Goal: Task Accomplishment & Management: Use online tool/utility

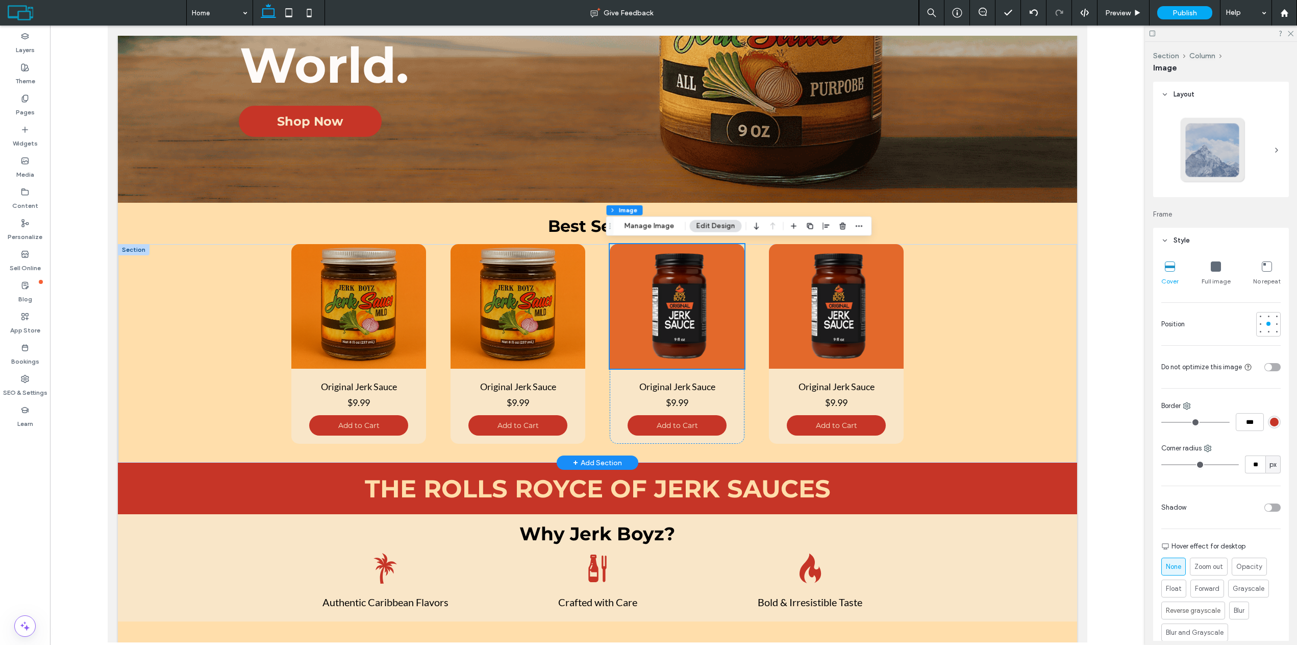
scroll to position [357, 0]
click at [545, 318] on img at bounding box center [518, 306] width 135 height 125
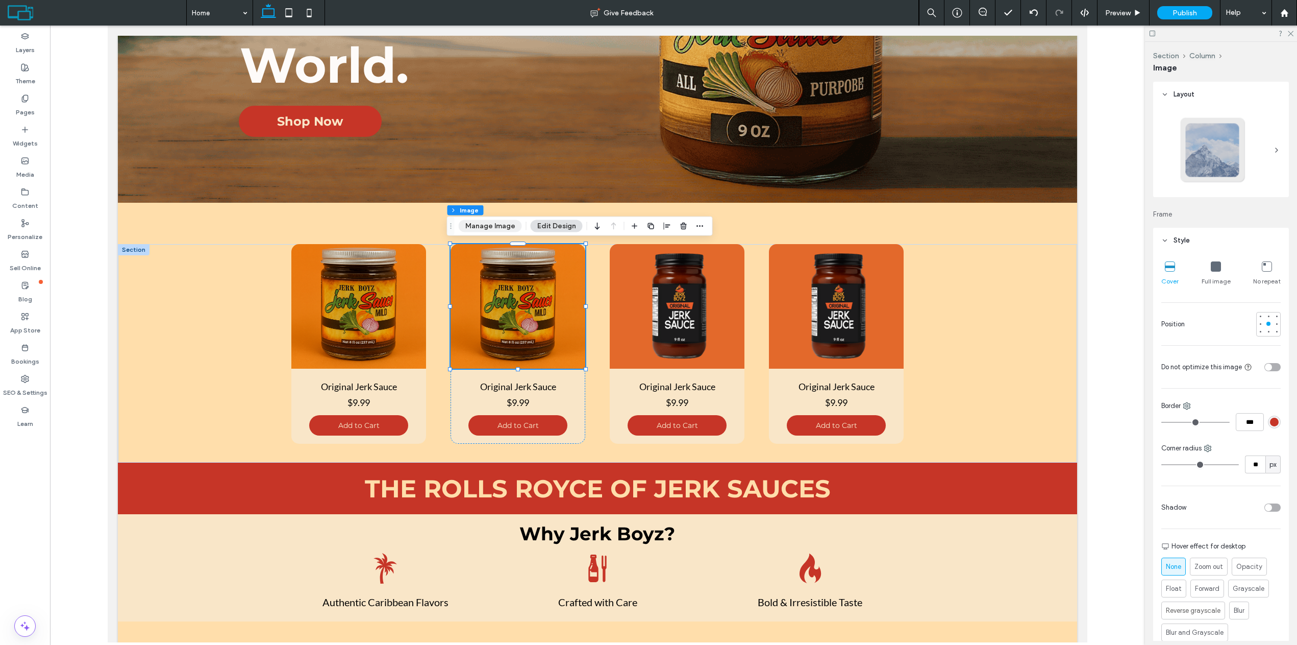
click at [496, 229] on button "Manage Image" at bounding box center [490, 226] width 63 height 12
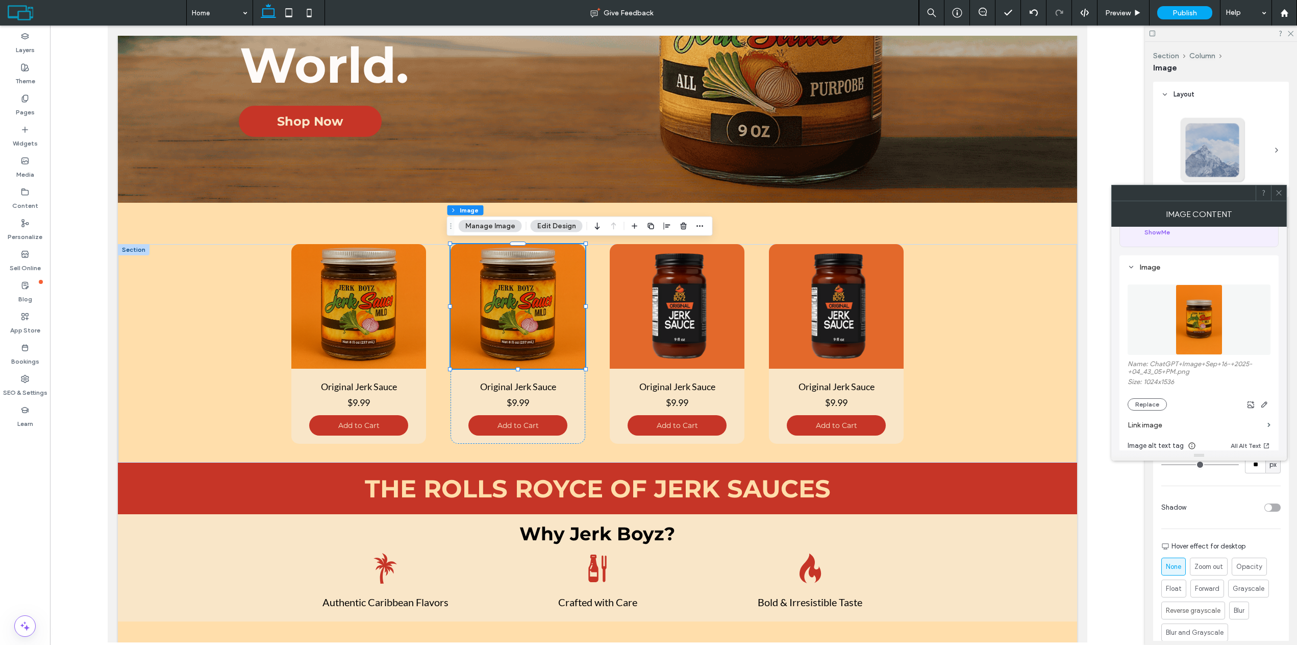
scroll to position [102, 0]
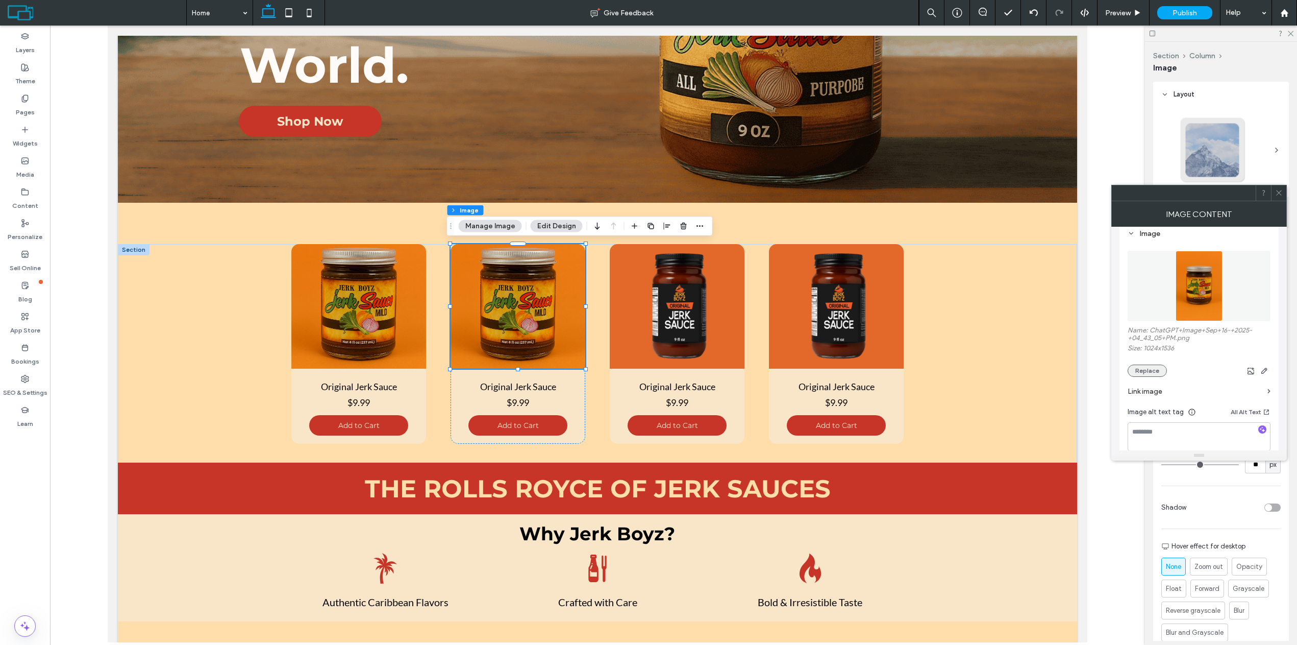
click at [1158, 374] on button "Replace" at bounding box center [1147, 370] width 39 height 12
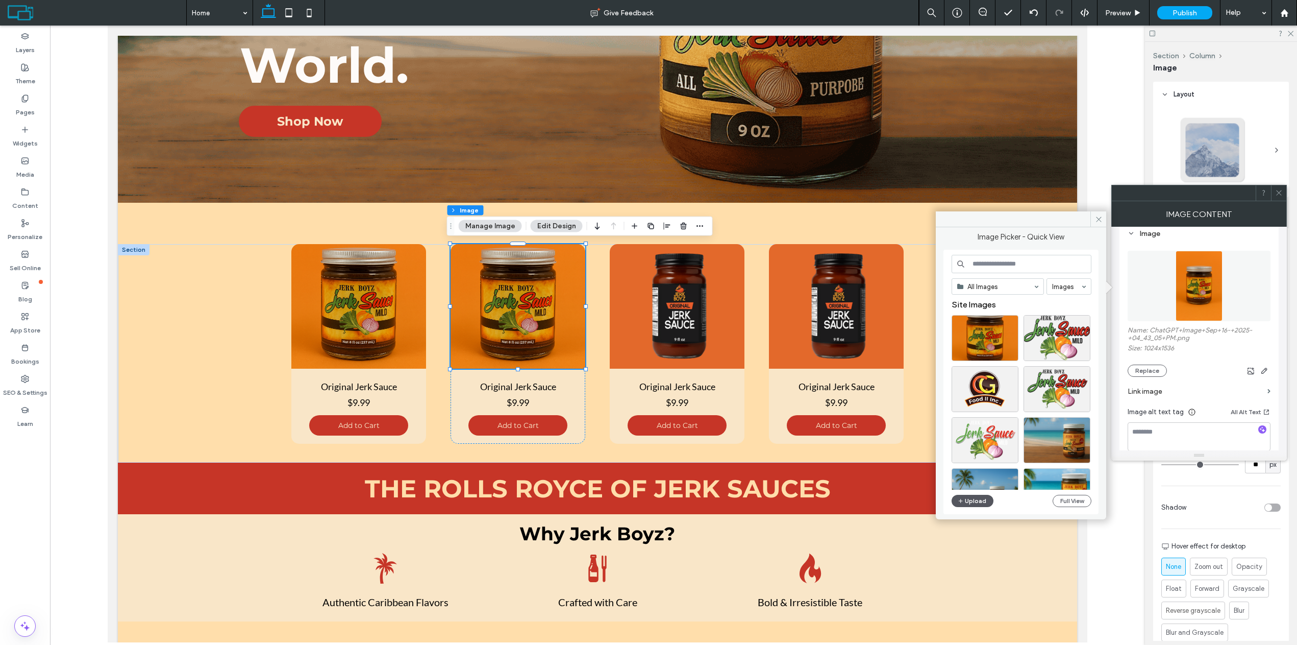
click at [961, 499] on use "button" at bounding box center [961, 501] width 4 height 4
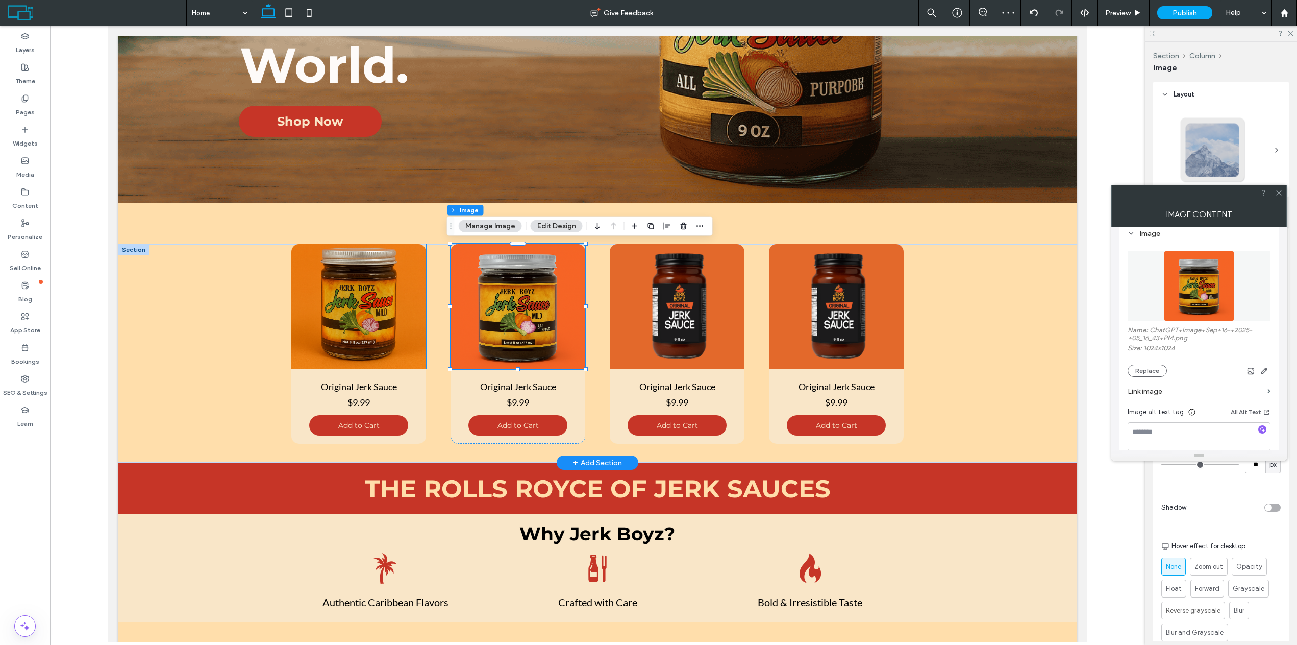
click at [363, 340] on img at bounding box center [358, 306] width 135 height 125
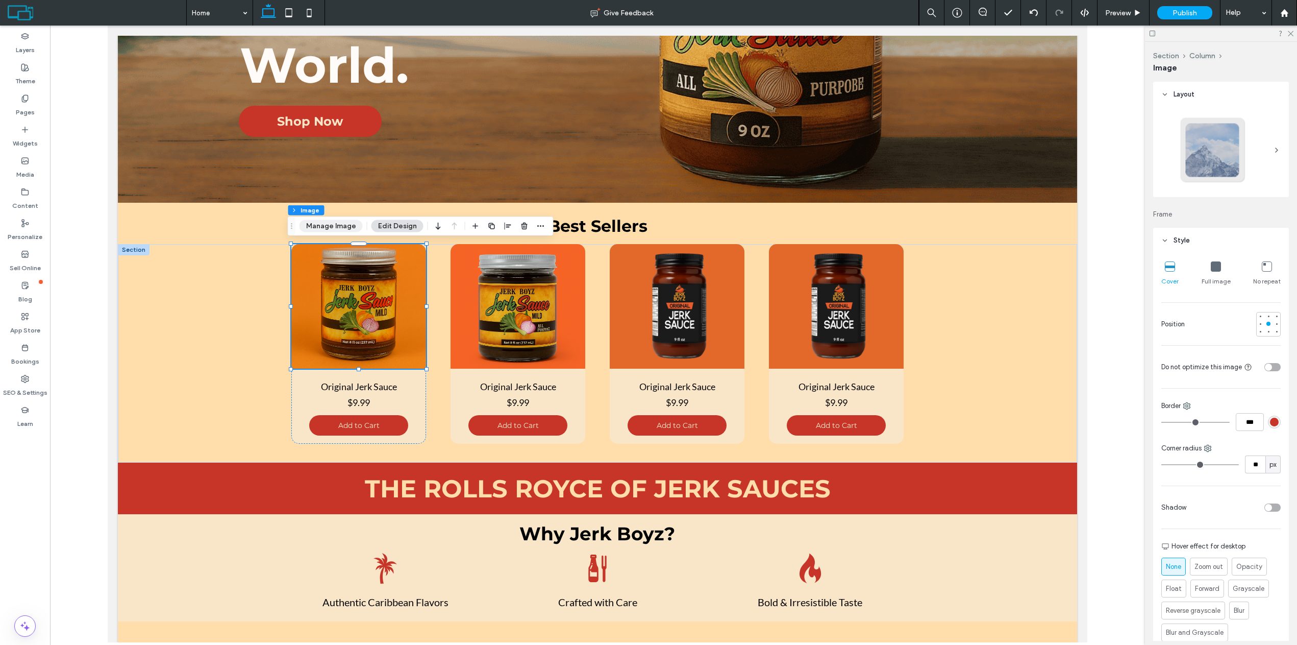
click at [351, 228] on button "Manage Image" at bounding box center [331, 226] width 63 height 12
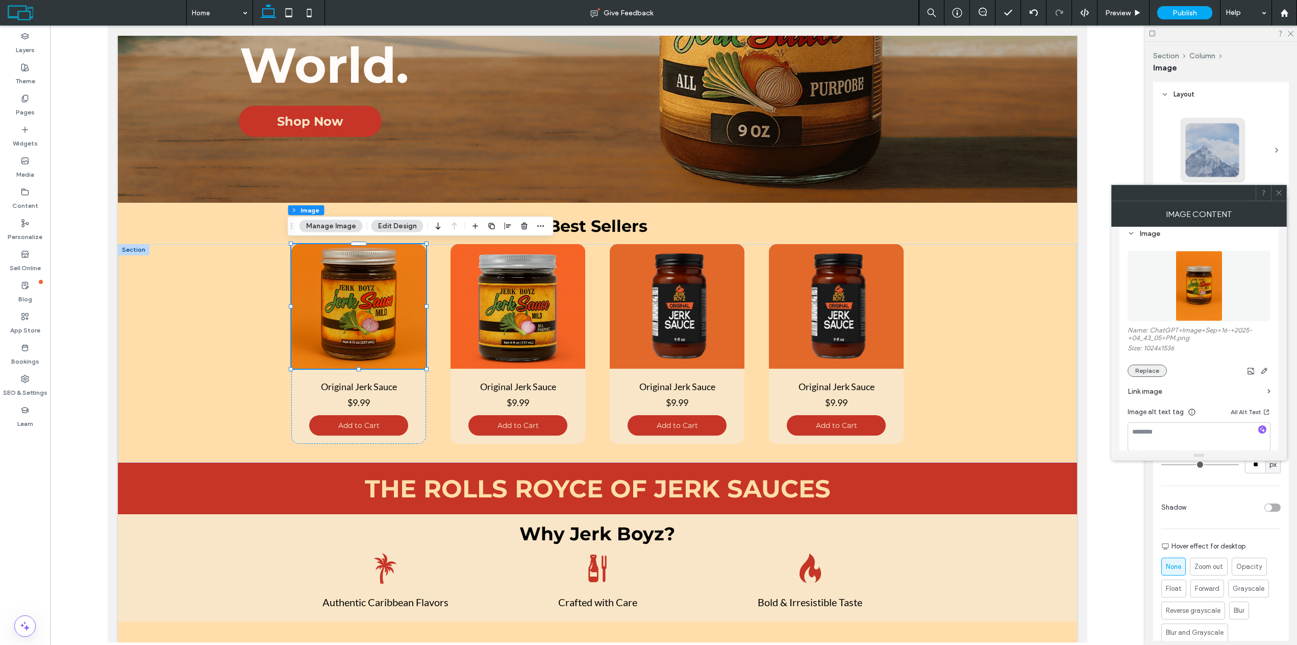
click at [1159, 369] on button "Replace" at bounding box center [1147, 370] width 39 height 12
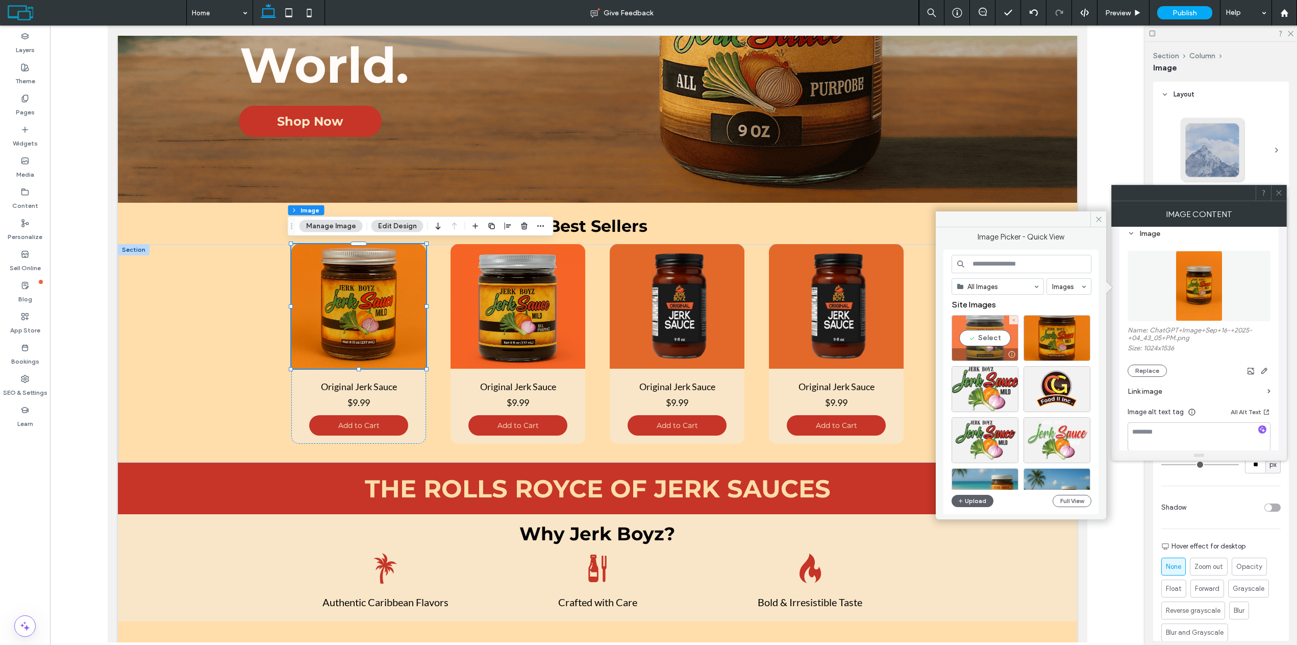
click at [995, 340] on div "Select" at bounding box center [985, 338] width 67 height 46
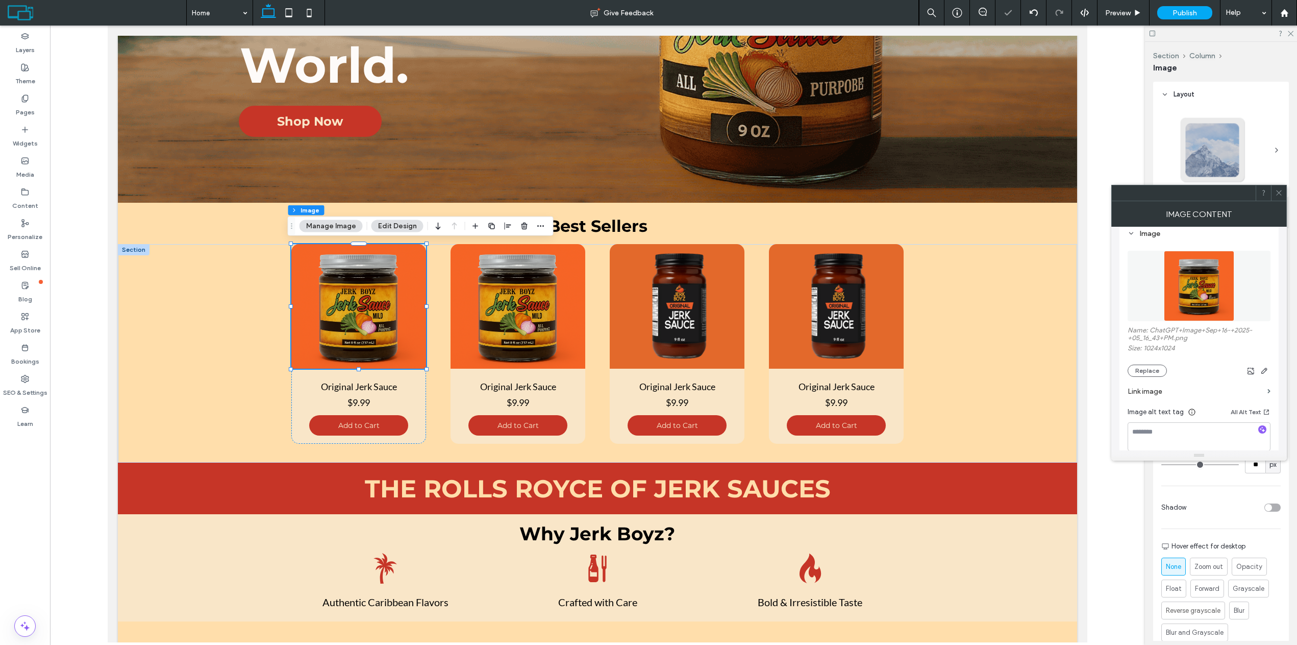
click at [1278, 196] on icon at bounding box center [1279, 193] width 8 height 8
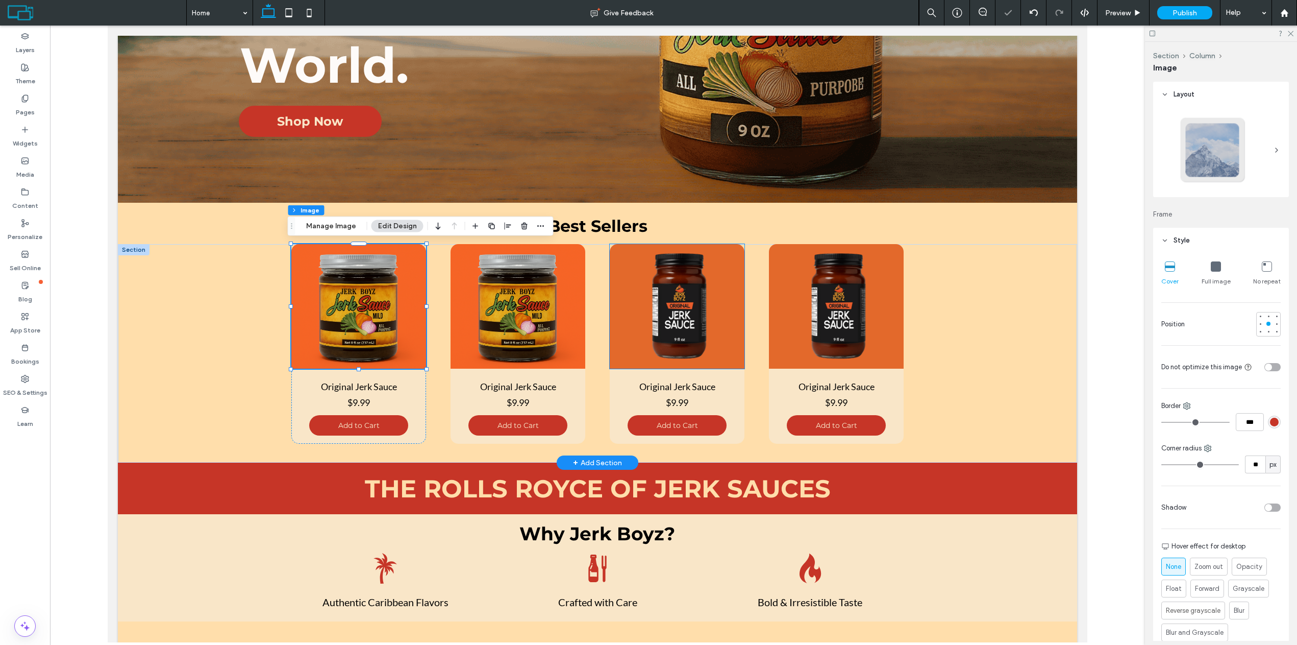
click at [661, 305] on img at bounding box center [677, 306] width 135 height 125
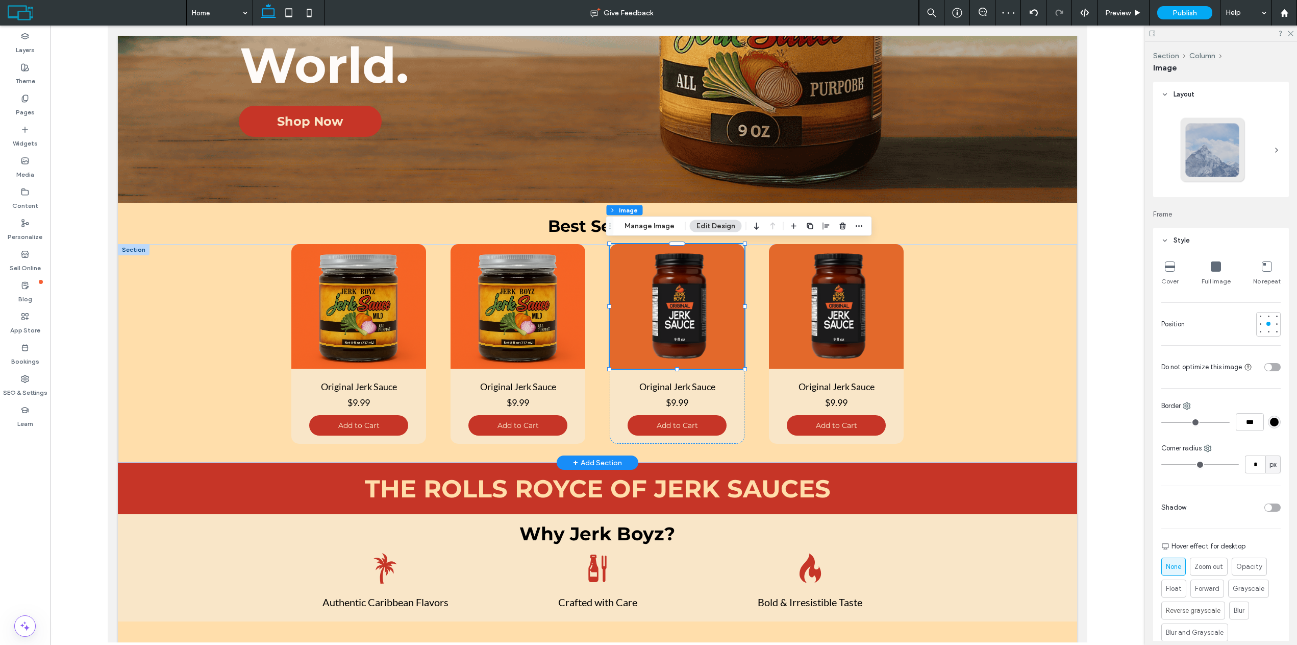
type input "**"
click at [671, 233] on div "Section Column Image Manage Image Edit Design" at bounding box center [739, 225] width 266 height 19
click at [669, 229] on button "Manage Image" at bounding box center [649, 226] width 63 height 12
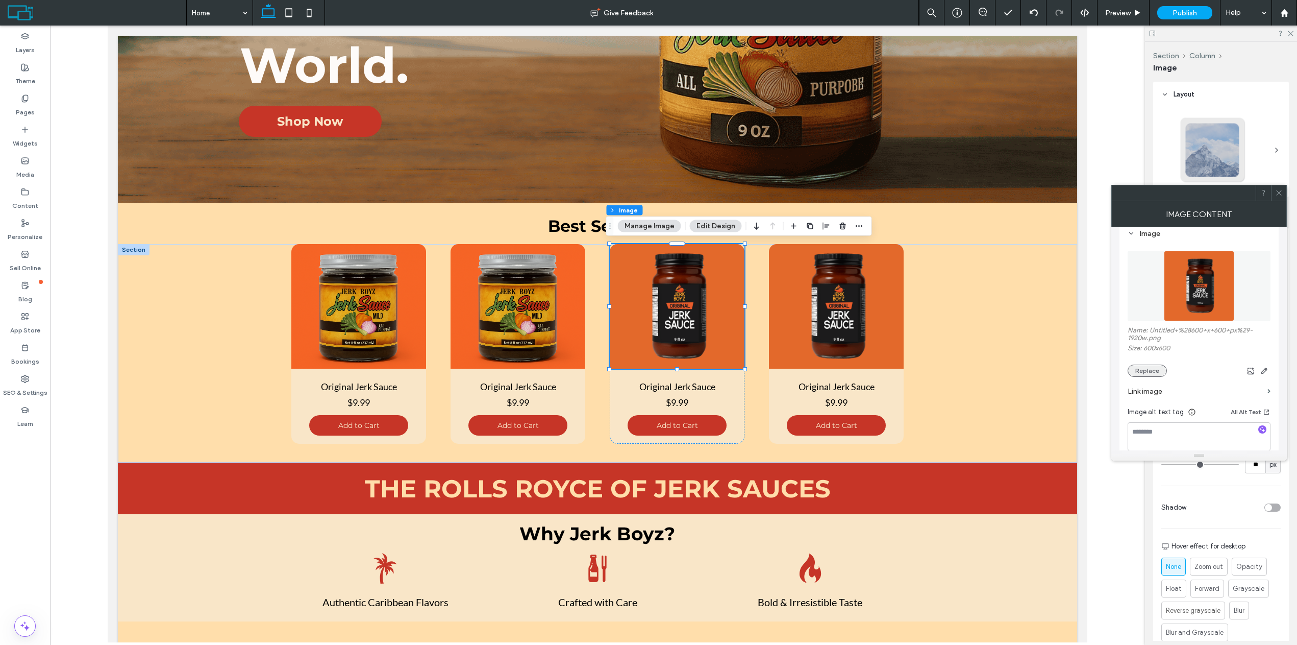
click at [1157, 367] on button "Replace" at bounding box center [1147, 370] width 39 height 12
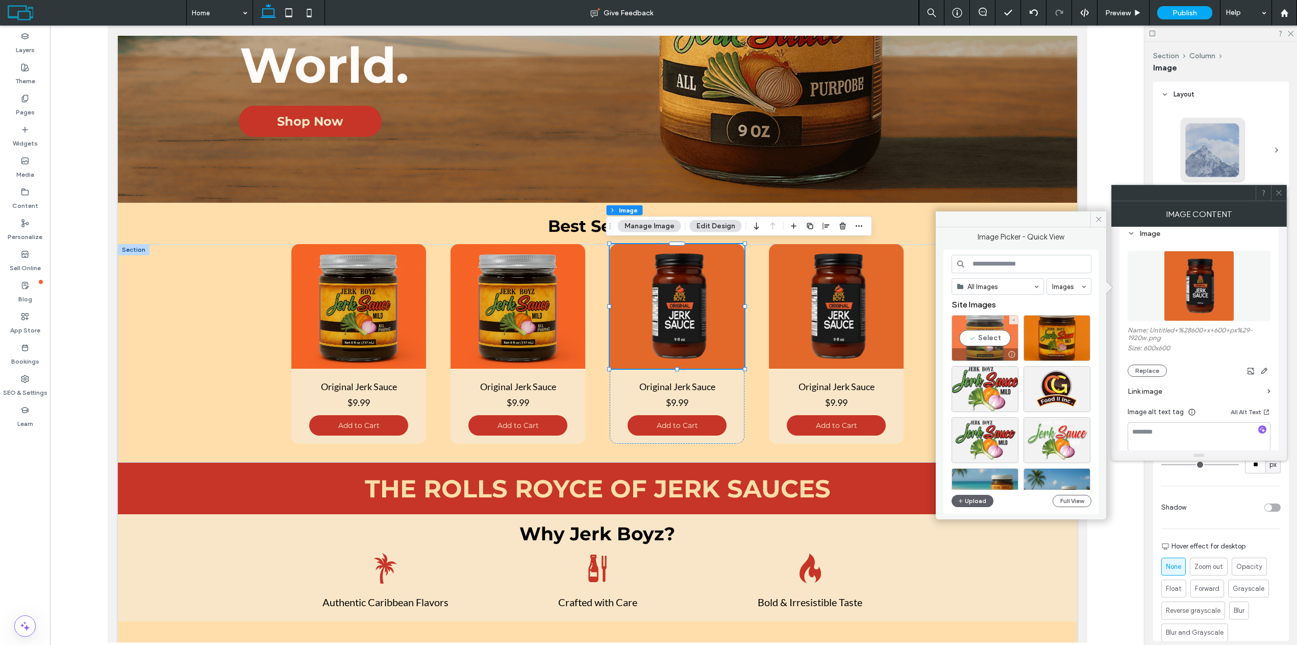
drag, startPoint x: 1003, startPoint y: 338, endPoint x: 939, endPoint y: 326, distance: 65.0
click at [1003, 338] on div "Select" at bounding box center [985, 338] width 67 height 46
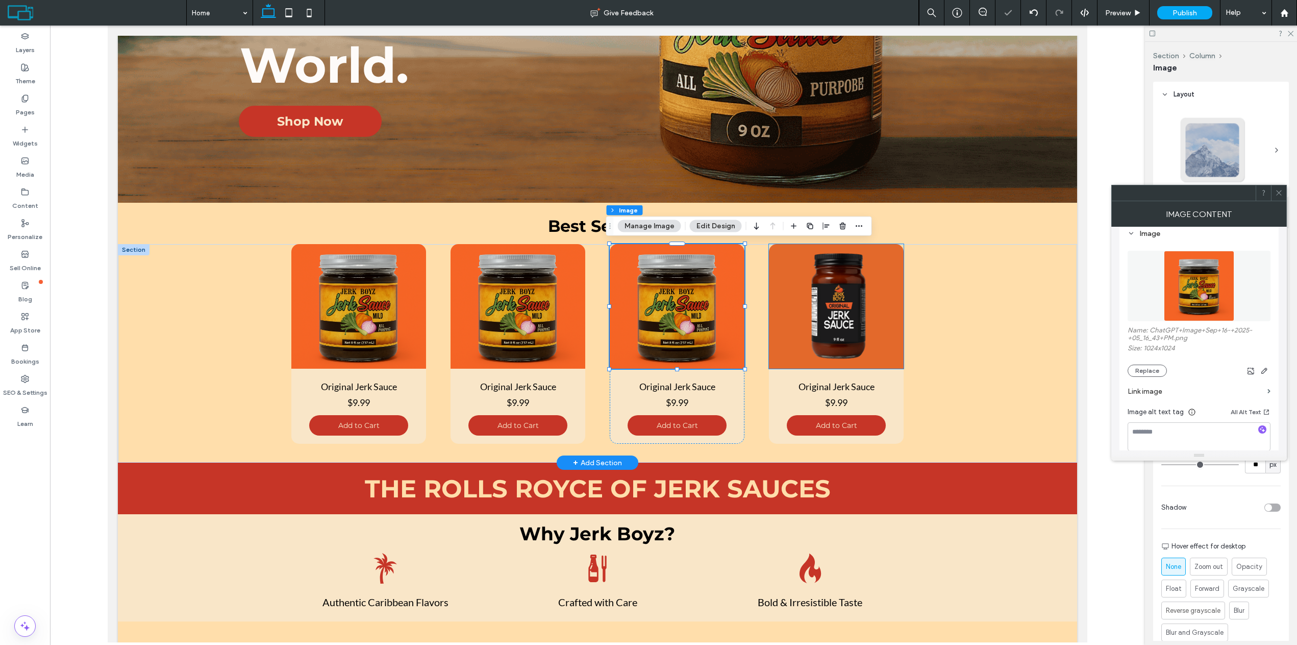
click at [829, 324] on img at bounding box center [836, 306] width 135 height 125
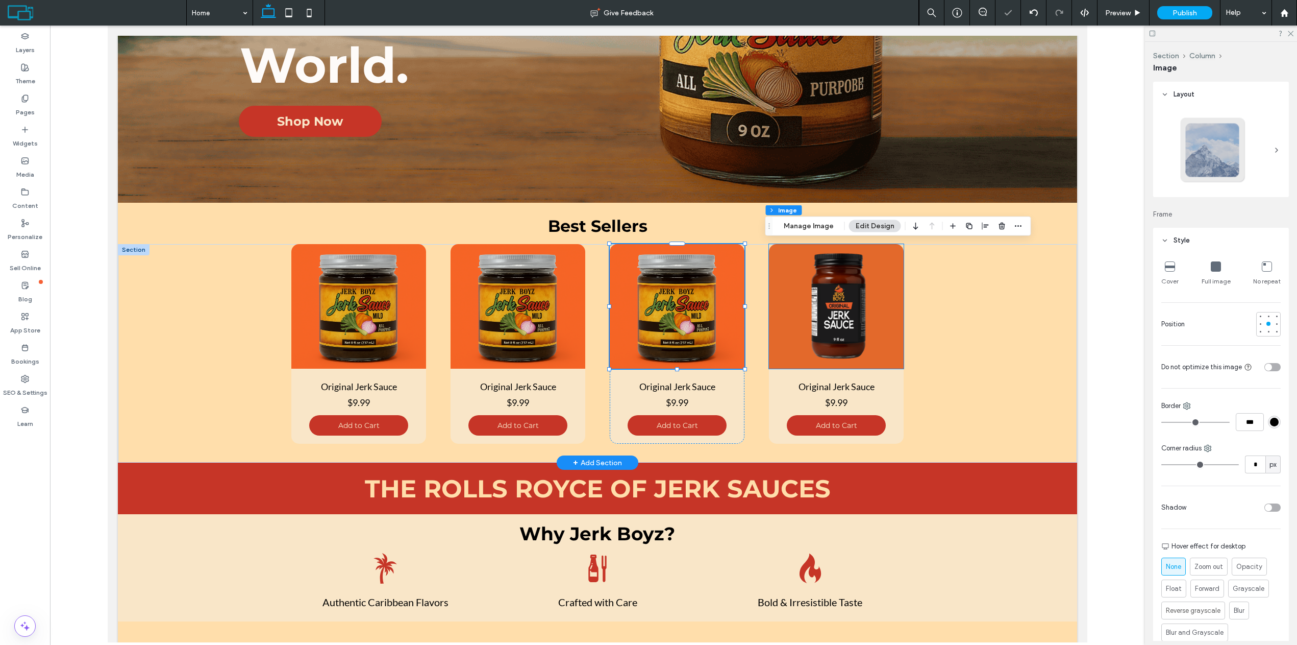
type input "**"
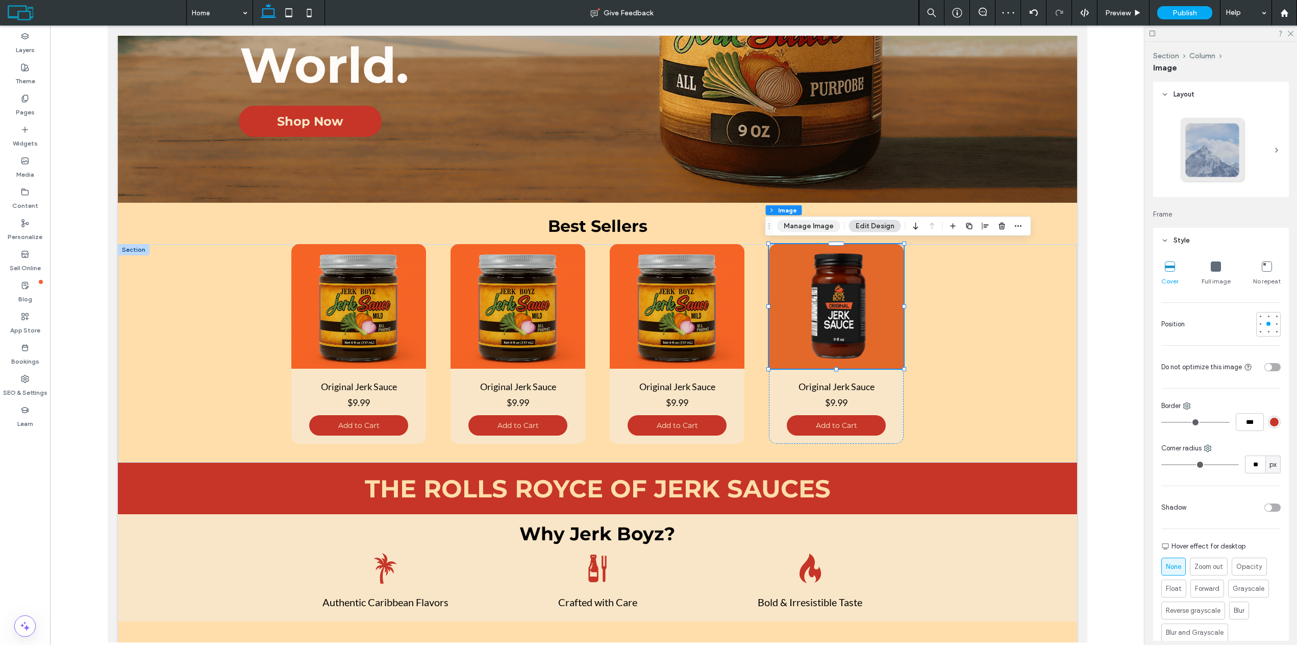
click at [816, 229] on button "Manage Image" at bounding box center [808, 226] width 63 height 12
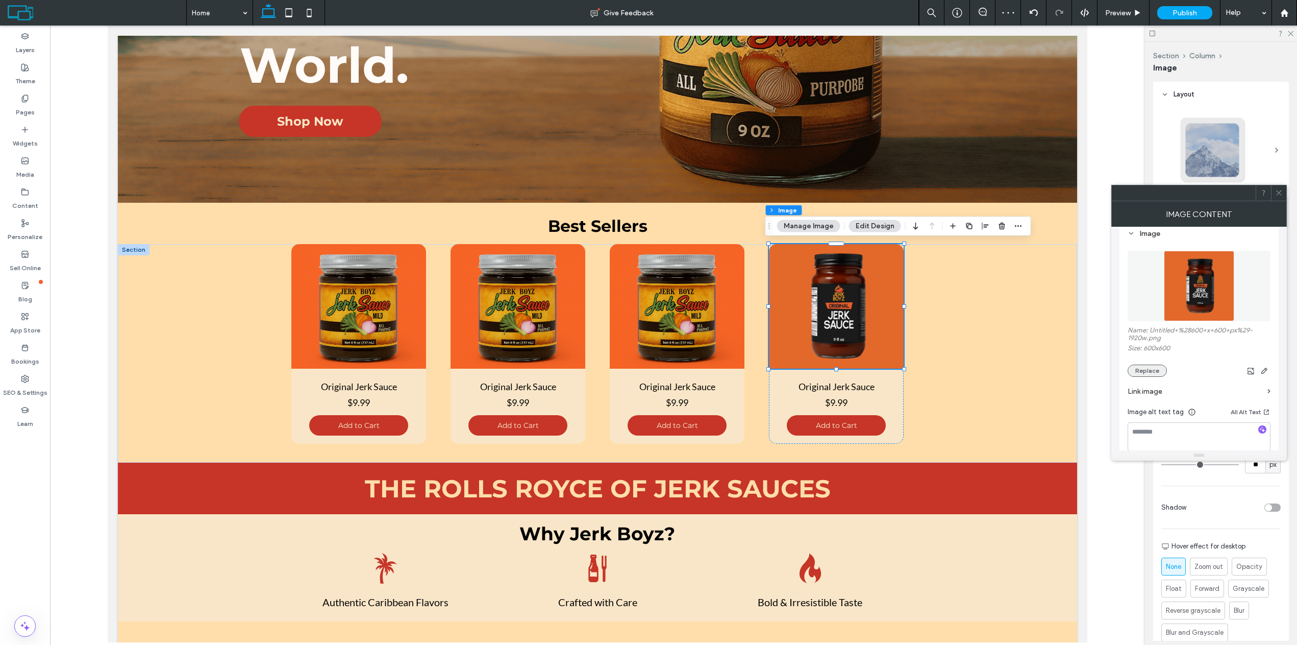
click at [1157, 367] on button "Replace" at bounding box center [1147, 370] width 39 height 12
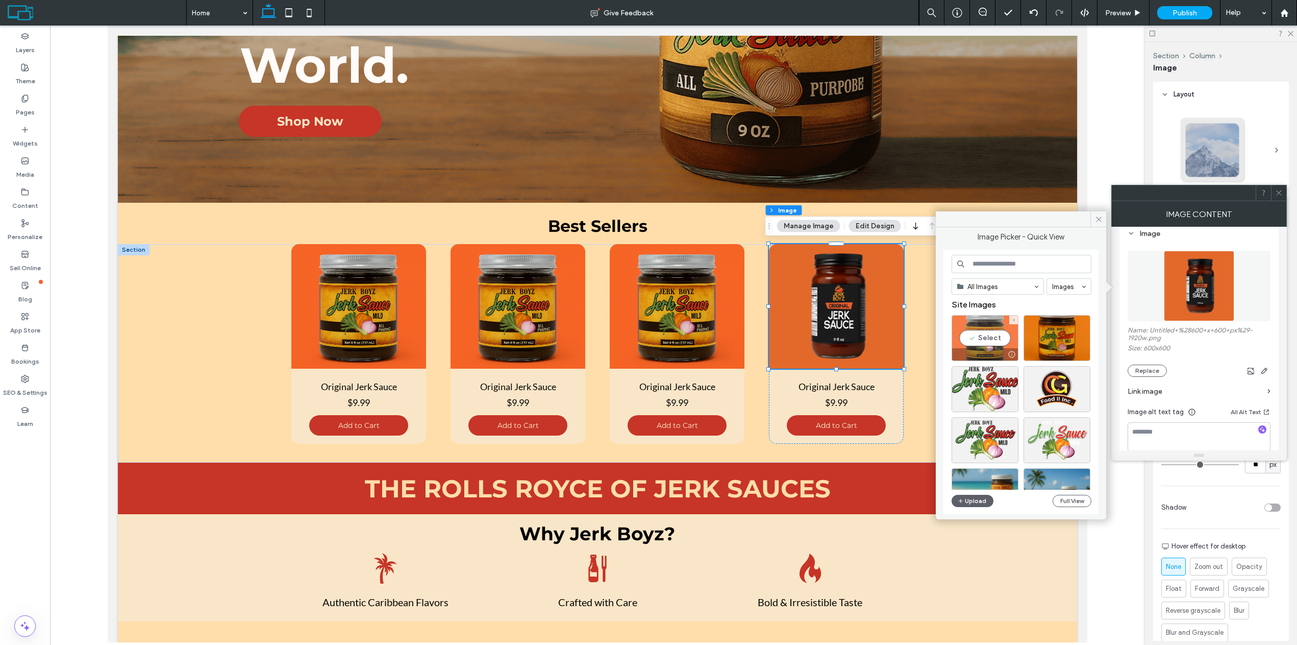
drag, startPoint x: 991, startPoint y: 338, endPoint x: 944, endPoint y: 301, distance: 59.9
click at [991, 338] on div "Select" at bounding box center [985, 338] width 67 height 46
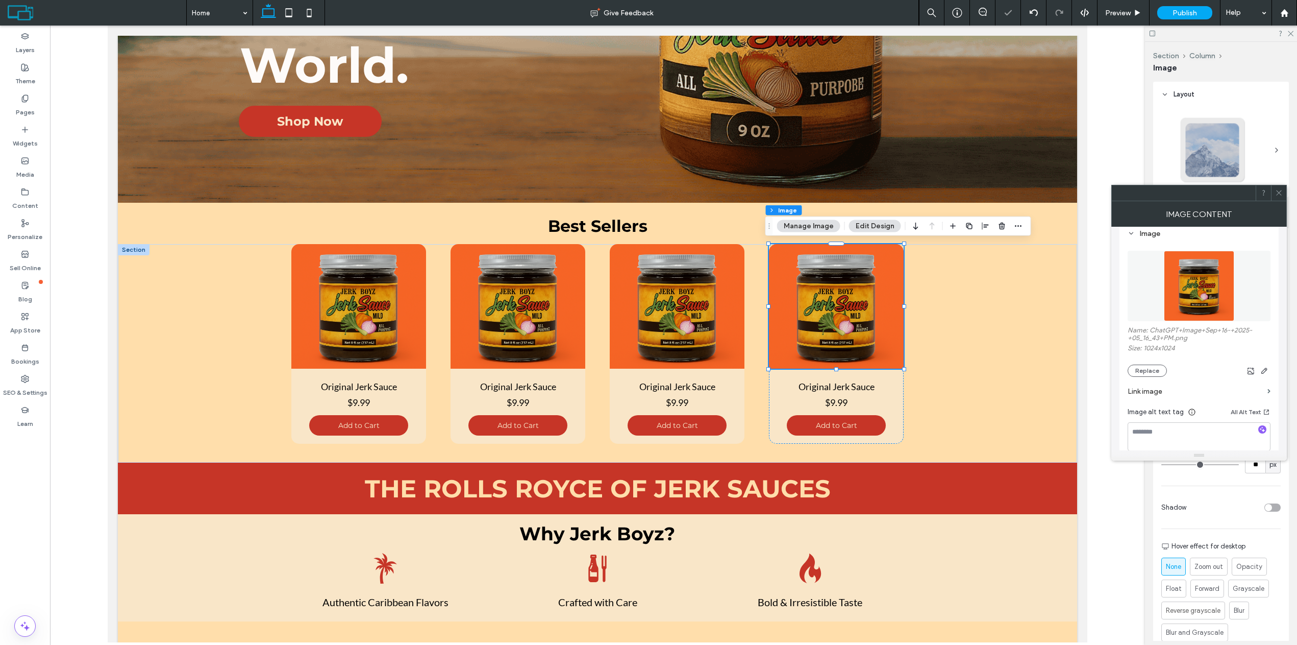
click at [1276, 194] on icon at bounding box center [1279, 193] width 8 height 8
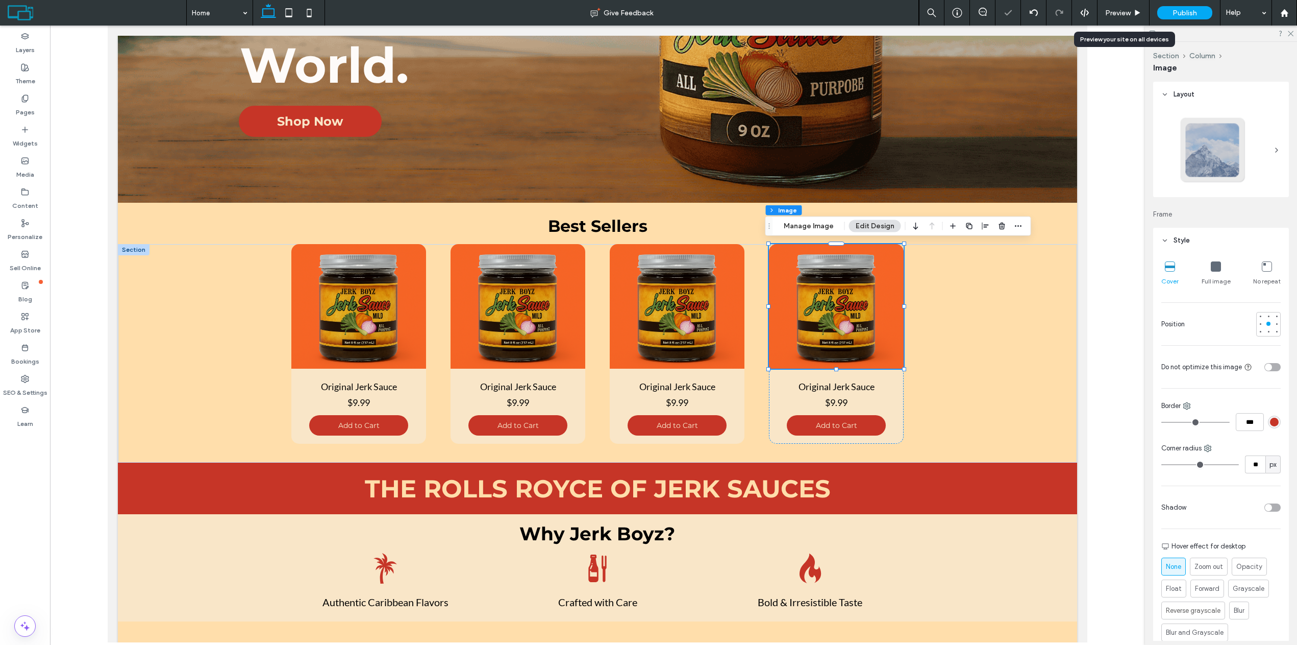
click at [1118, 14] on span "Preview" at bounding box center [1118, 13] width 26 height 9
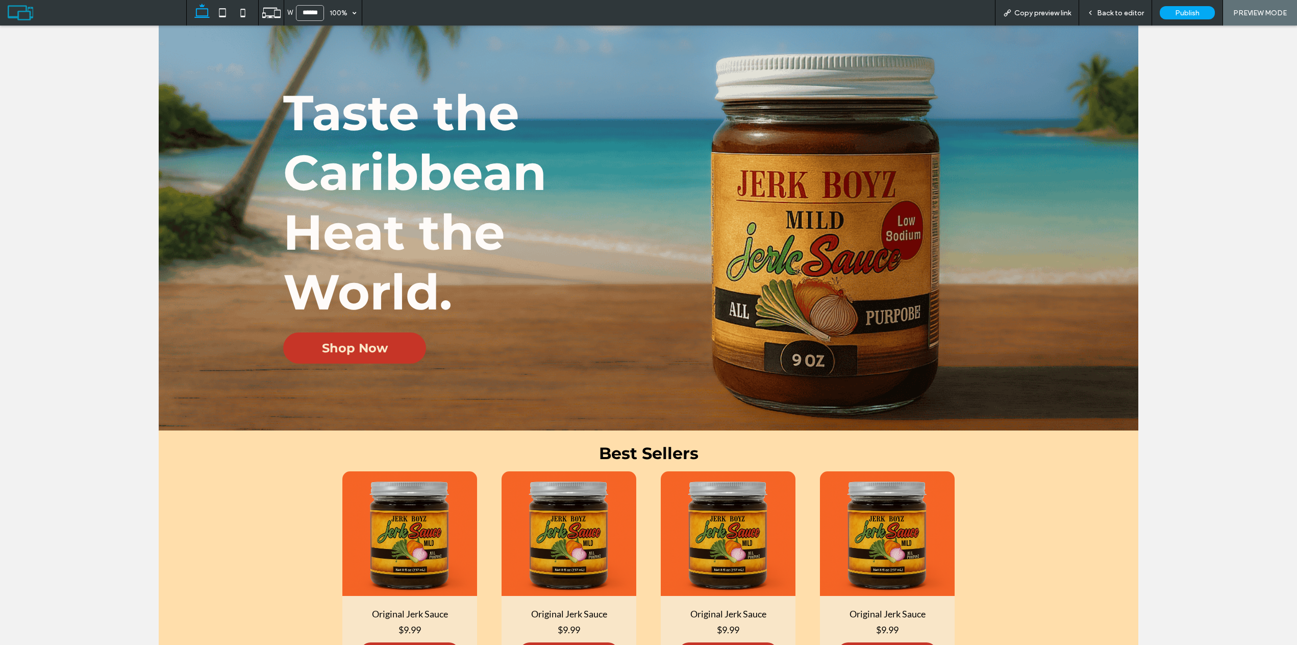
scroll to position [204, 0]
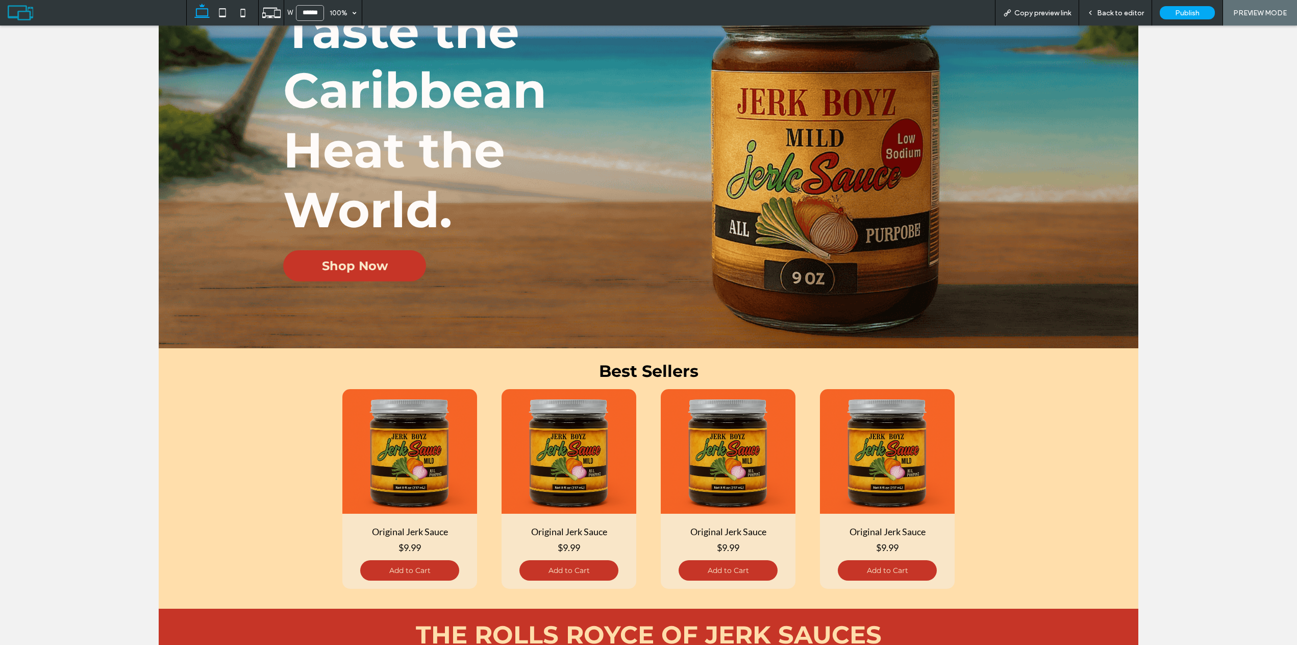
click at [1097, 8] on div "Back to editor" at bounding box center [1115, 13] width 73 height 26
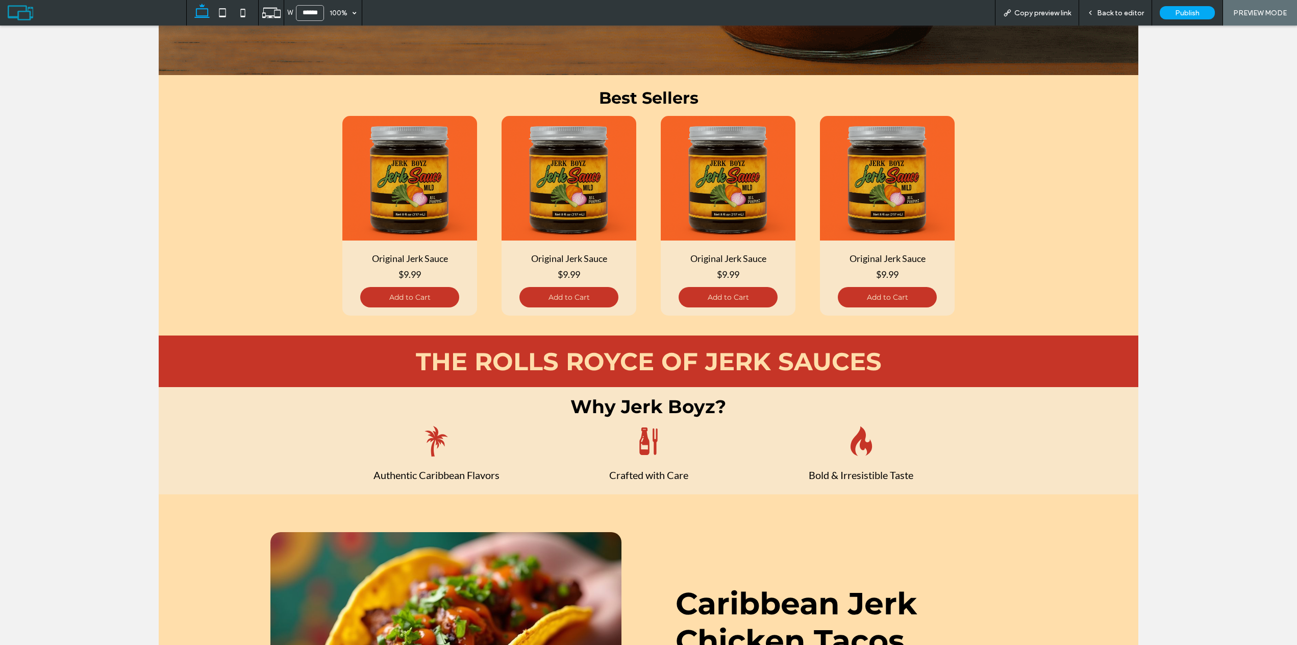
scroll to position [357, 0]
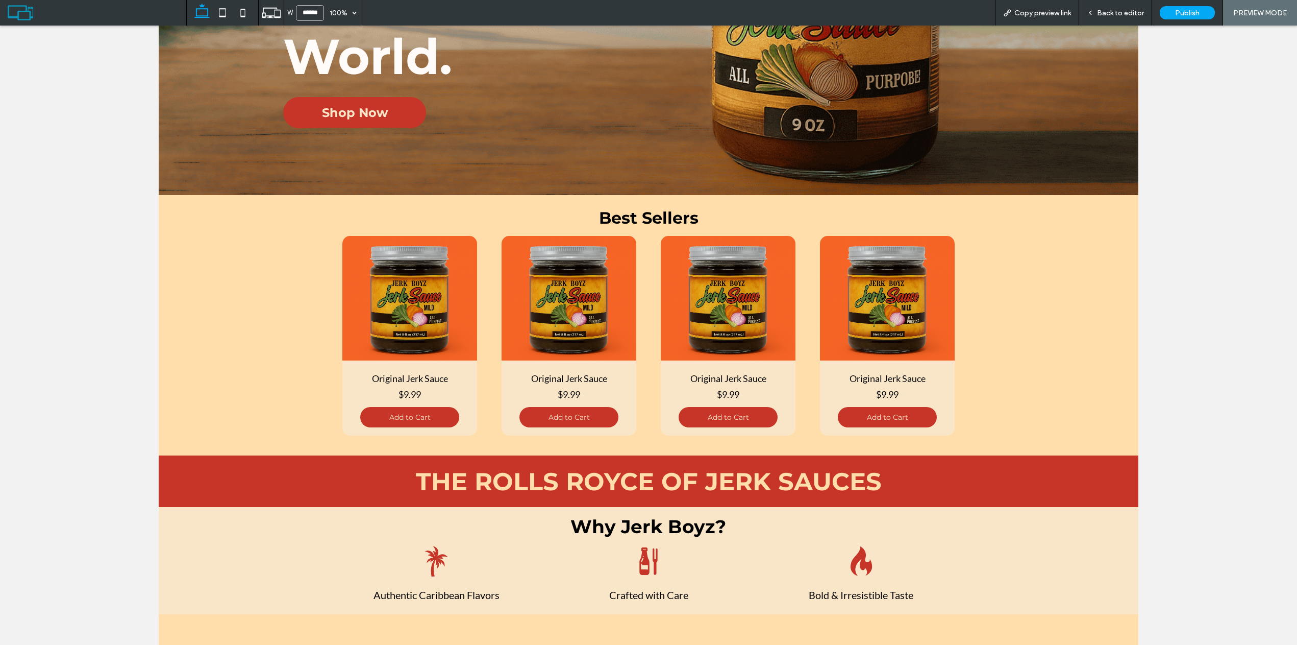
click at [1135, 9] on span "Back to editor" at bounding box center [1120, 13] width 47 height 9
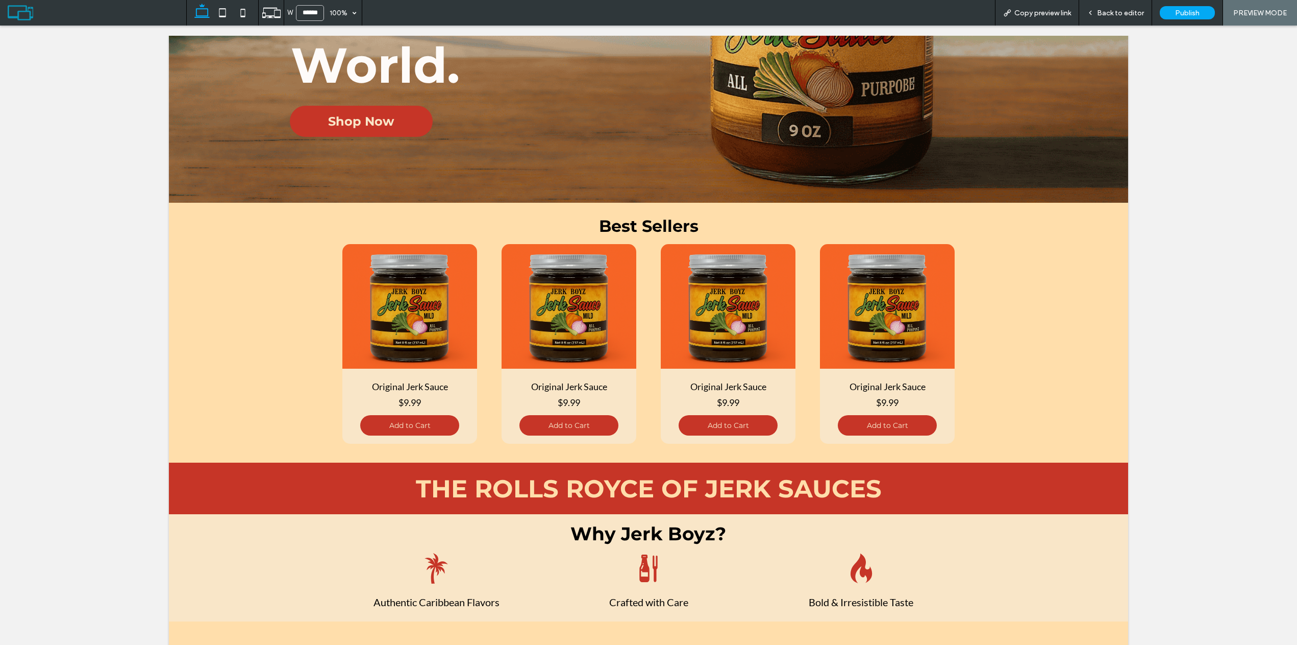
scroll to position [367, 0]
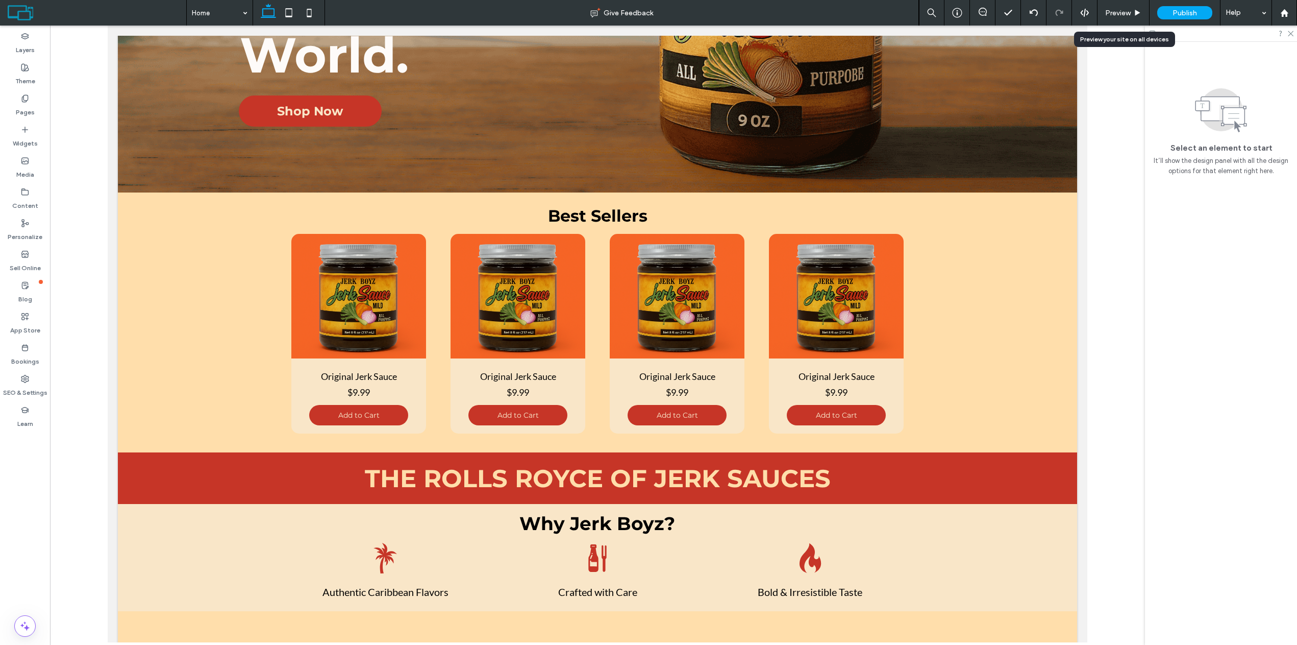
click at [1106, 11] on span "Preview" at bounding box center [1118, 13] width 26 height 9
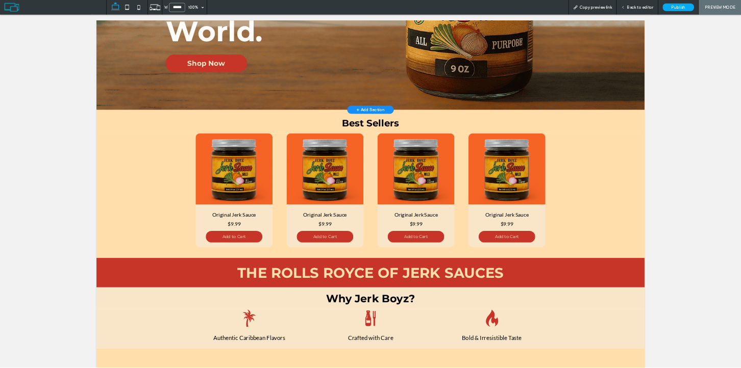
scroll to position [357, 0]
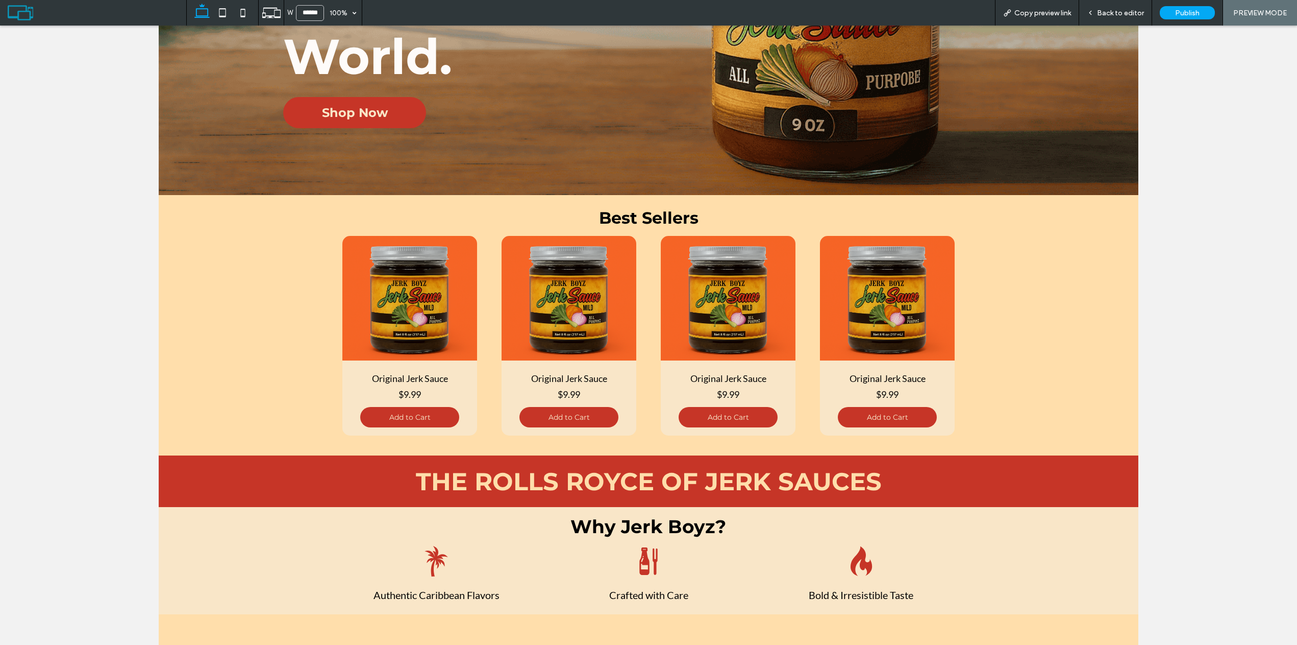
click at [910, 272] on img at bounding box center [887, 298] width 135 height 125
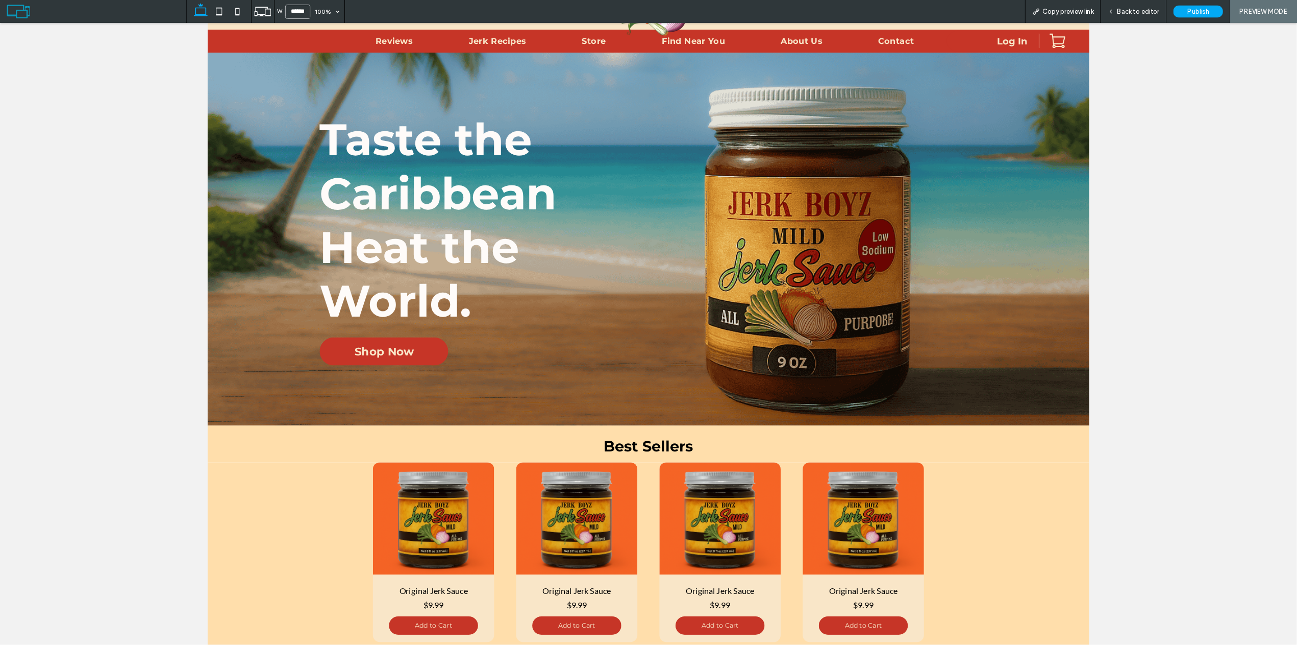
scroll to position [81, 0]
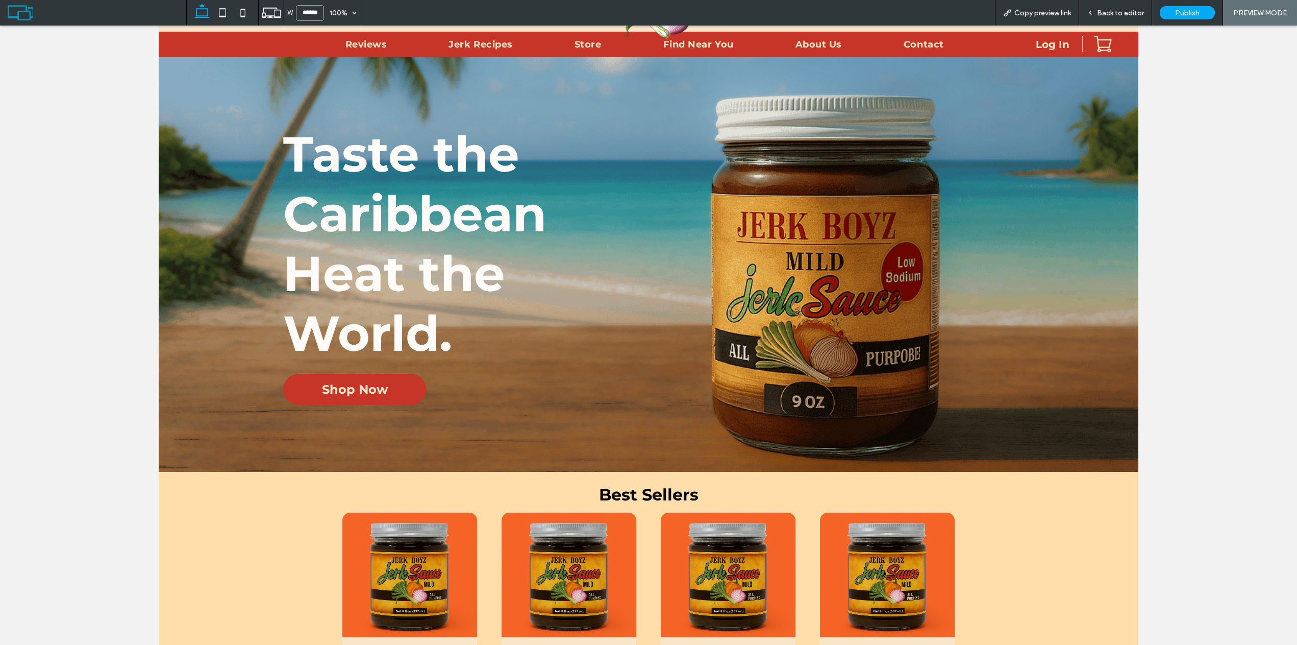
click at [313, 10] on input "******" at bounding box center [310, 13] width 28 height 16
click at [346, 15] on div "100%" at bounding box center [338, 13] width 29 height 26
click at [265, 10] on icon at bounding box center [271, 12] width 19 height 19
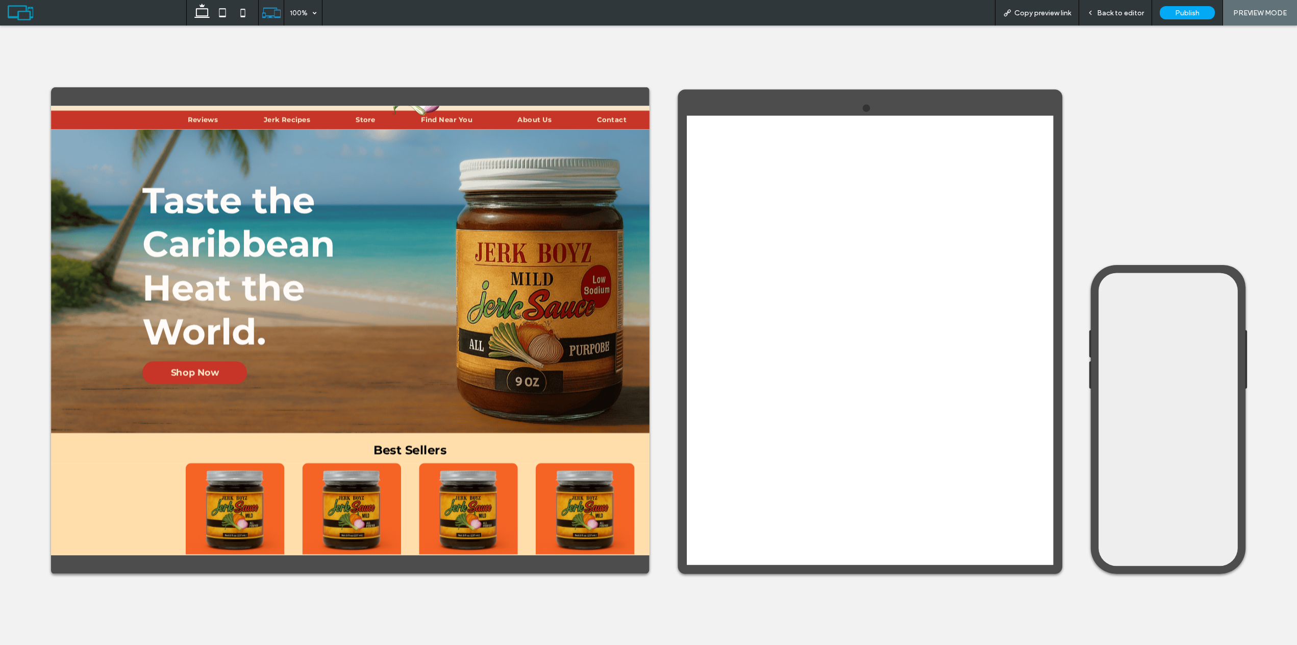
click at [205, 11] on icon at bounding box center [202, 13] width 20 height 20
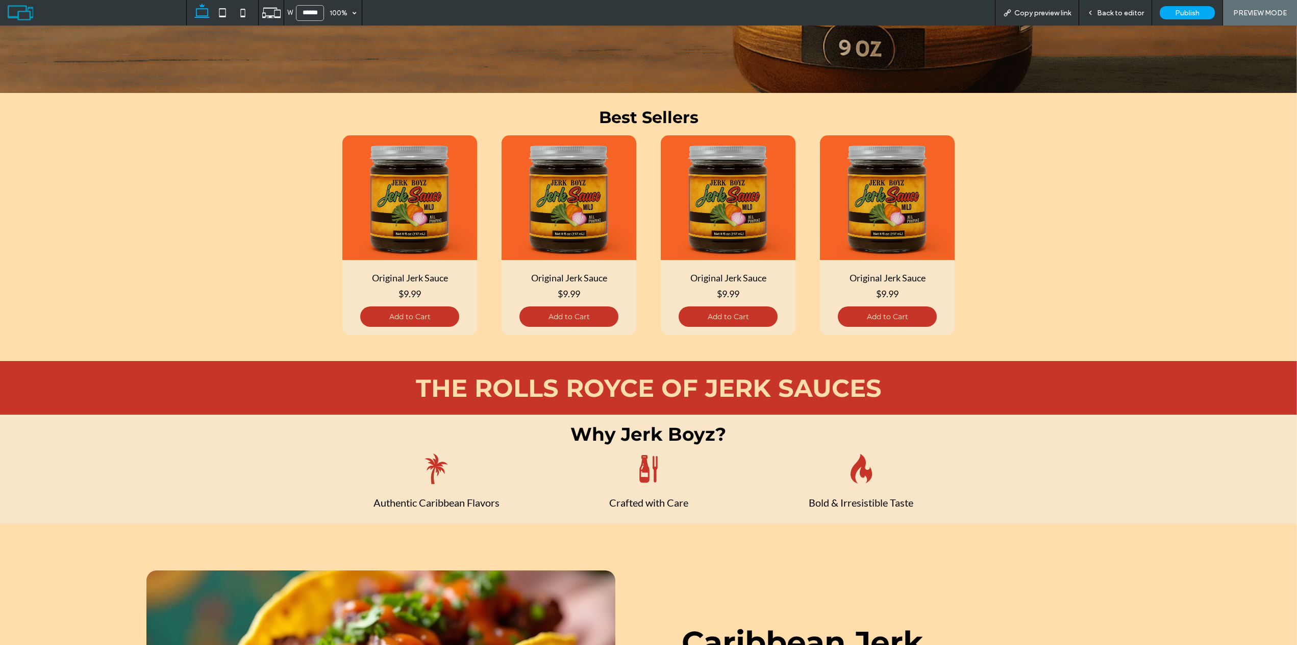
scroll to position [510, 0]
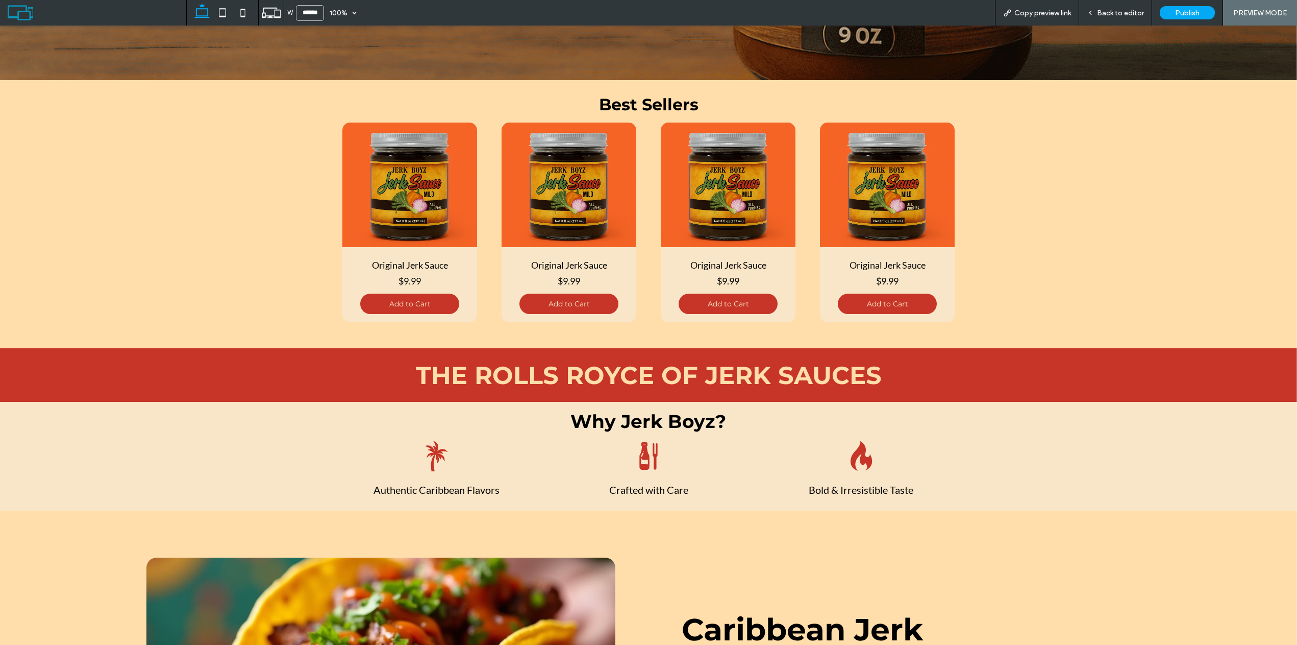
click at [458, 201] on img at bounding box center [409, 184] width 135 height 125
click at [449, 189] on img at bounding box center [409, 184] width 135 height 125
click at [1137, 20] on div "Back to editor" at bounding box center [1115, 13] width 73 height 26
click at [1099, 15] on span "Back to editor" at bounding box center [1120, 13] width 47 height 9
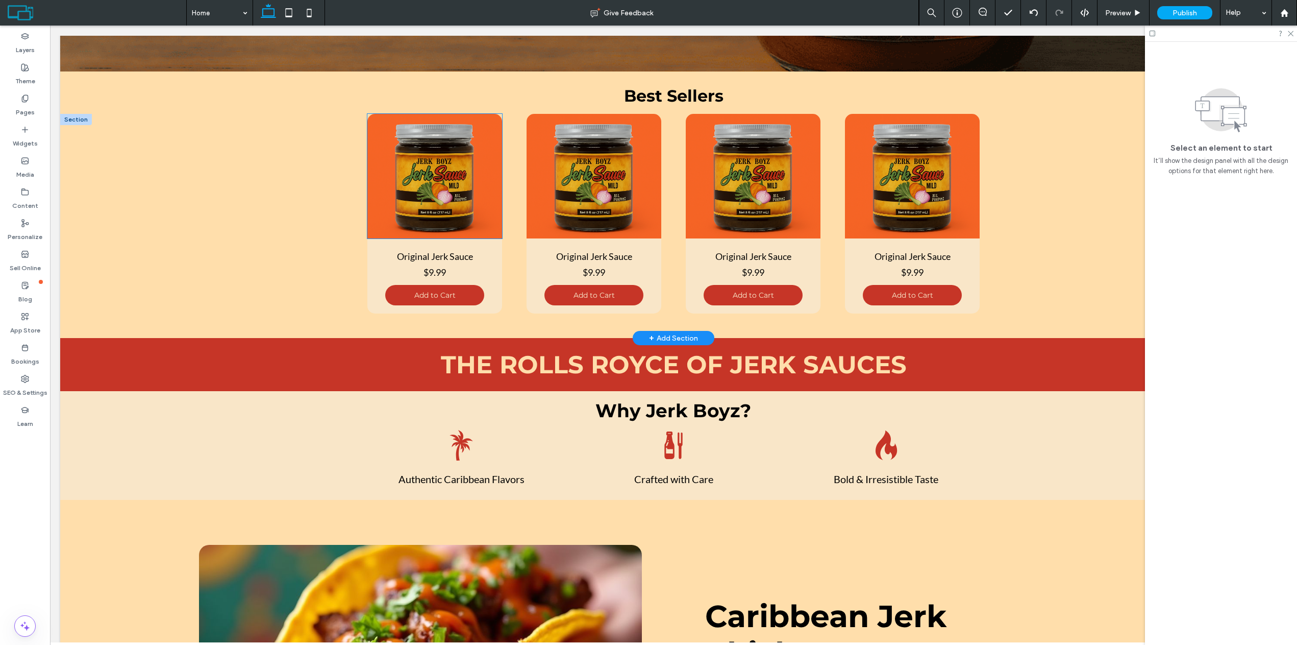
click at [457, 176] on img at bounding box center [434, 176] width 135 height 125
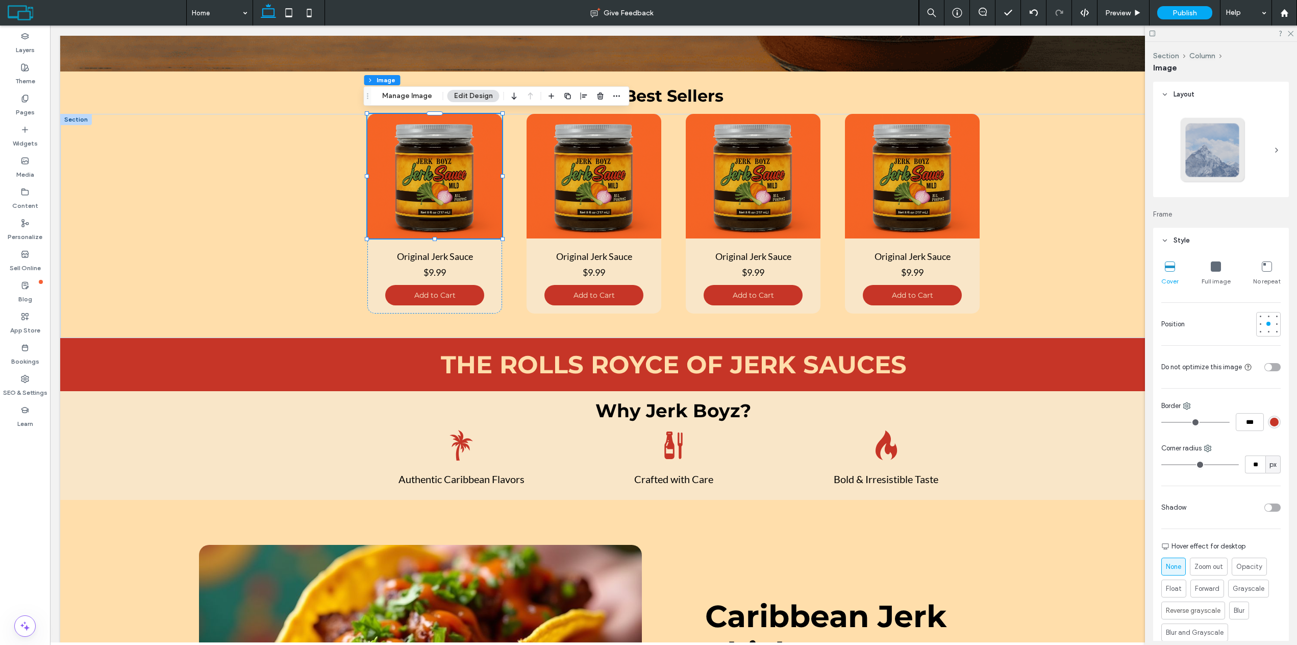
click at [1214, 266] on icon at bounding box center [1216, 266] width 10 height 10
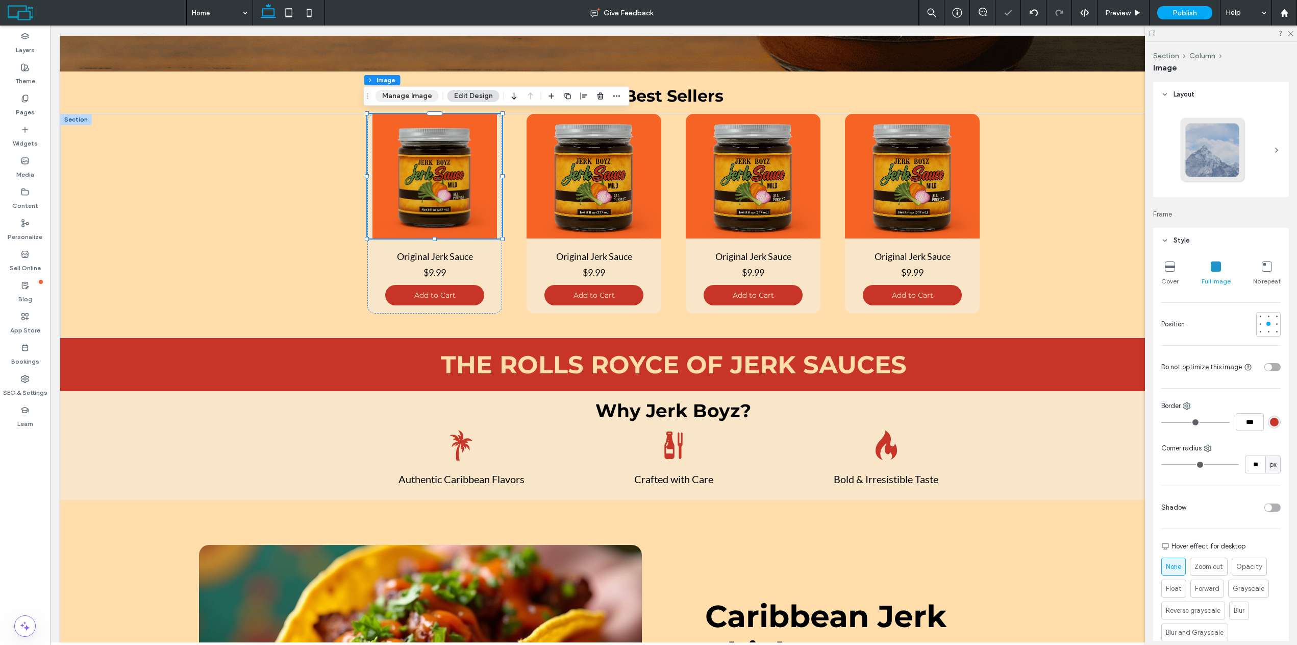
click at [415, 95] on button "Manage Image" at bounding box center [407, 96] width 63 height 12
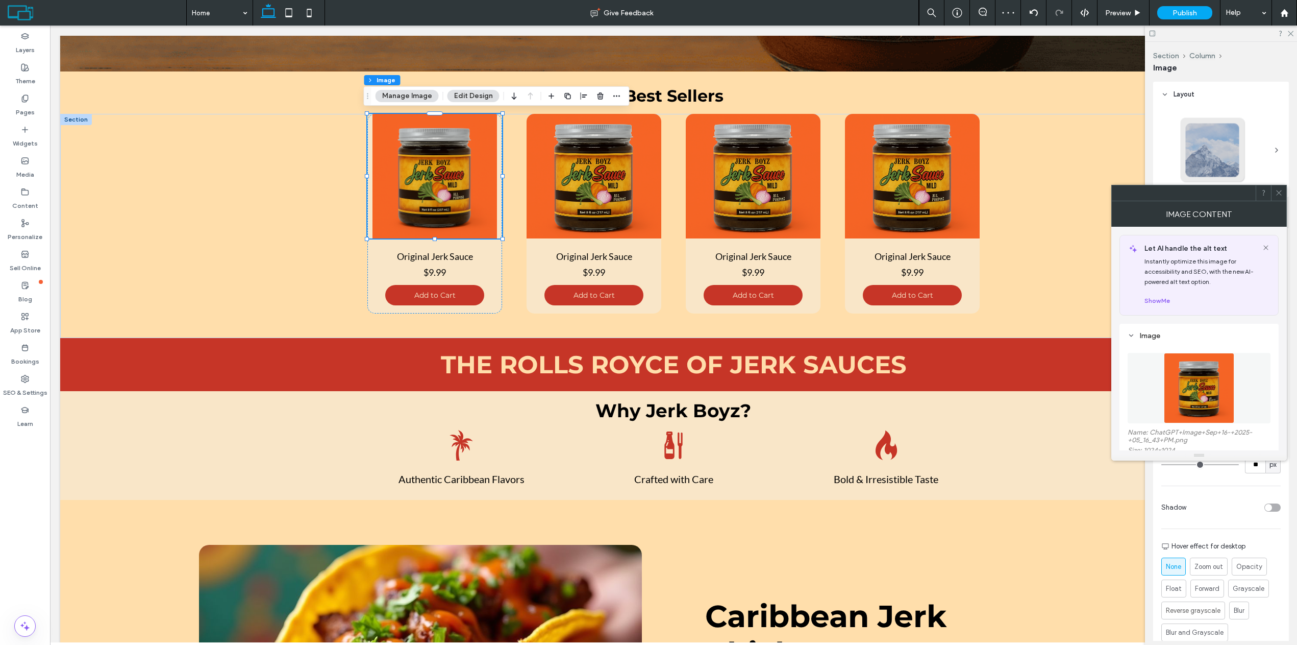
click at [1285, 191] on div at bounding box center [1278, 192] width 15 height 15
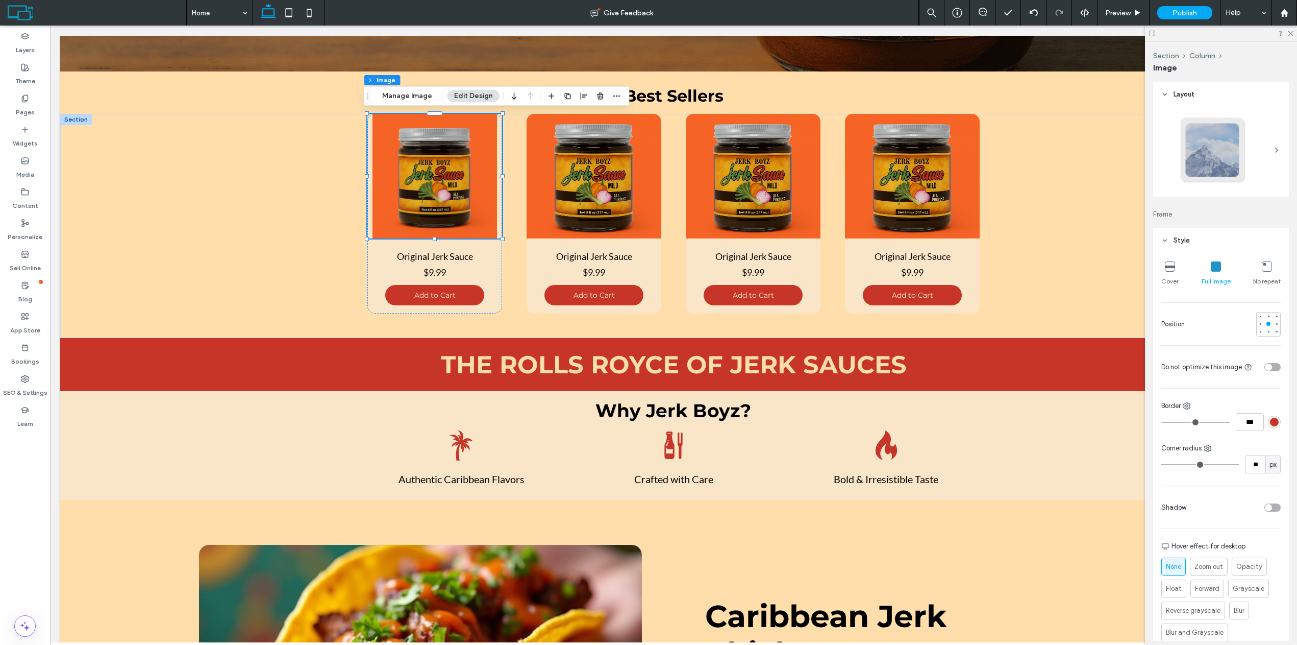
click at [1164, 267] on div "Cover" at bounding box center [1169, 273] width 17 height 33
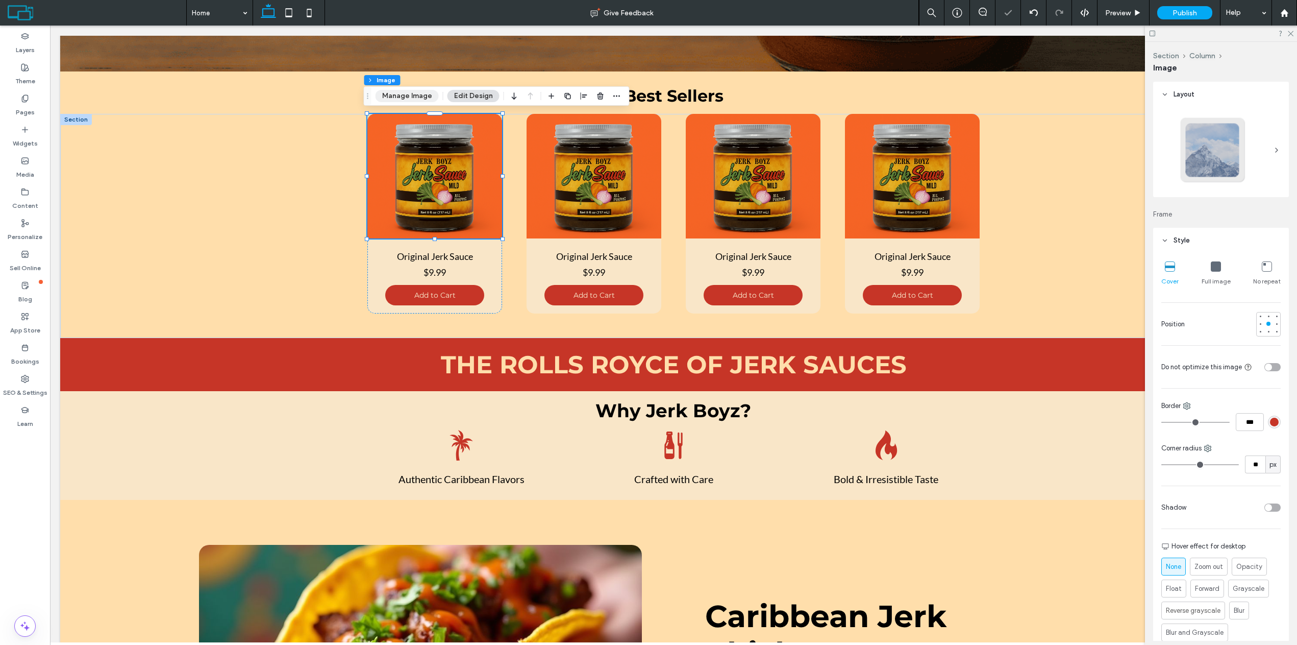
click at [404, 100] on button "Manage Image" at bounding box center [407, 96] width 63 height 12
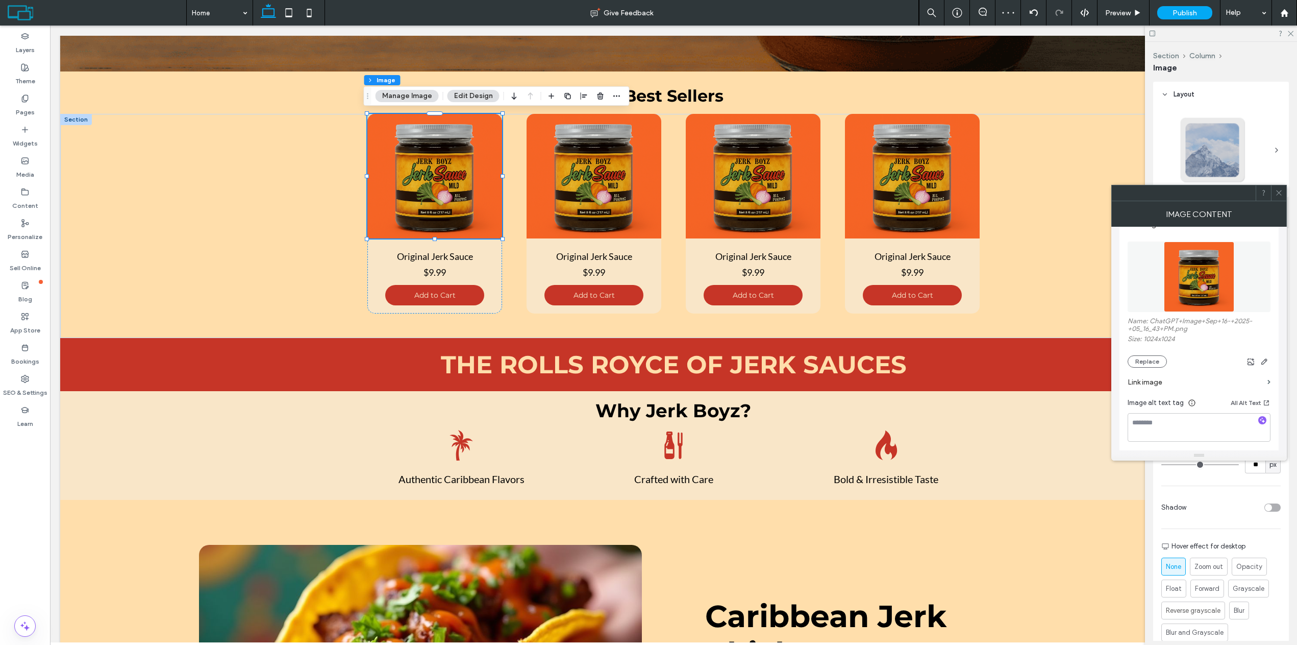
scroll to position [153, 0]
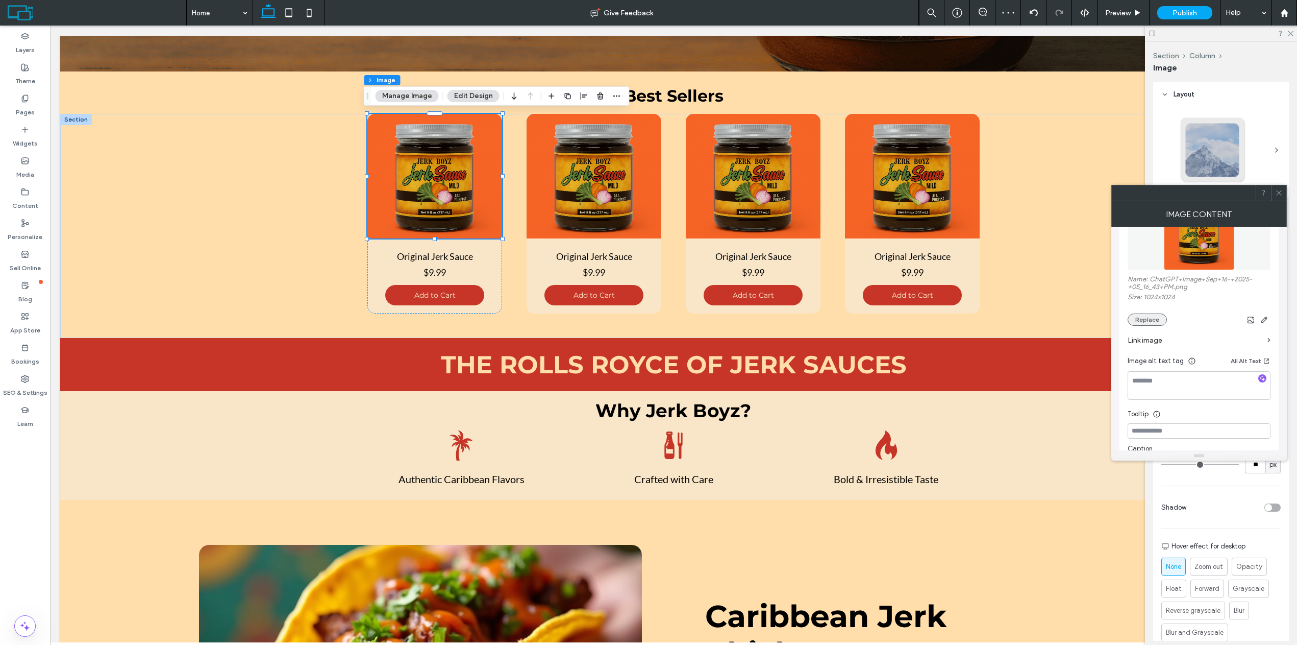
click at [1162, 323] on button "Replace" at bounding box center [1147, 319] width 39 height 12
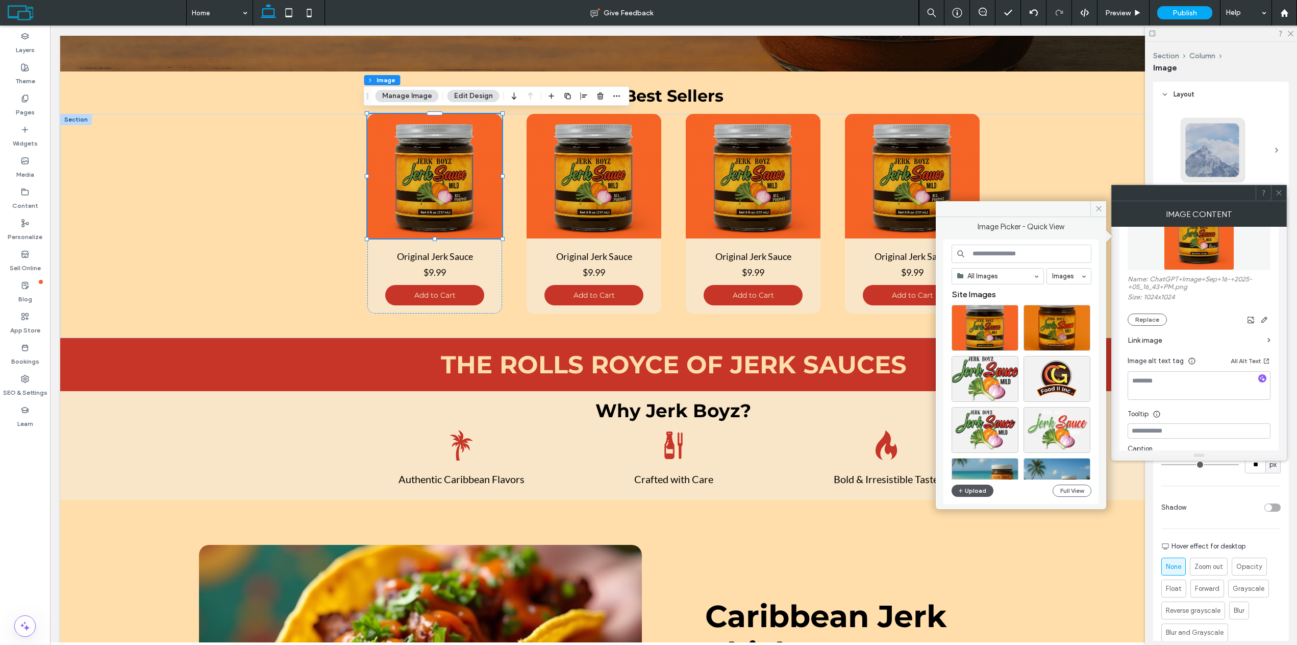
click at [970, 487] on button "Upload" at bounding box center [973, 490] width 42 height 12
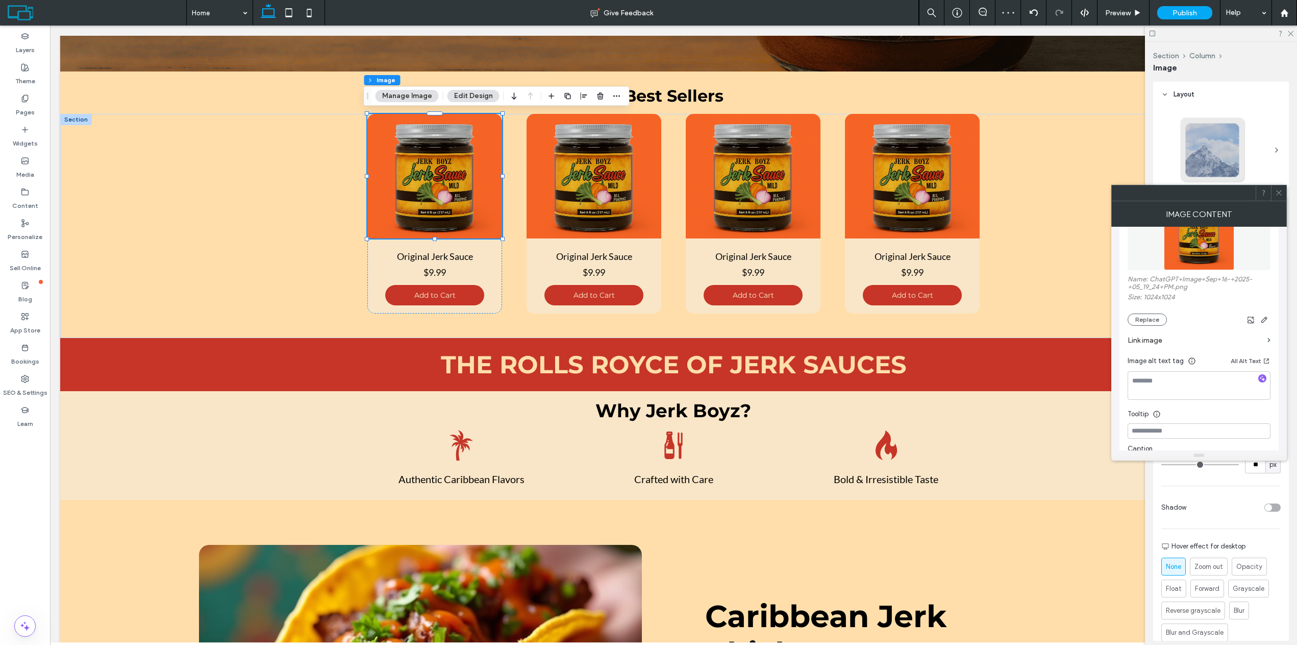
click at [1282, 191] on icon at bounding box center [1279, 193] width 8 height 8
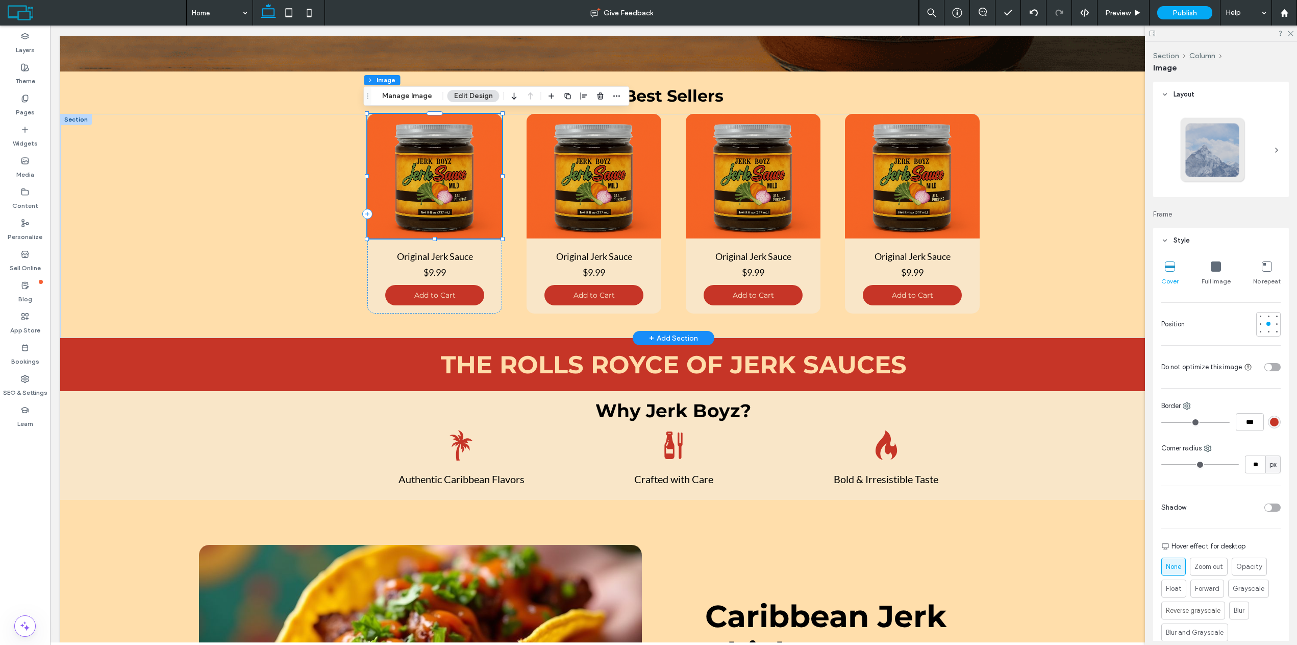
click at [444, 190] on img at bounding box center [434, 176] width 135 height 125
click at [407, 102] on button "Manage Image" at bounding box center [407, 96] width 63 height 12
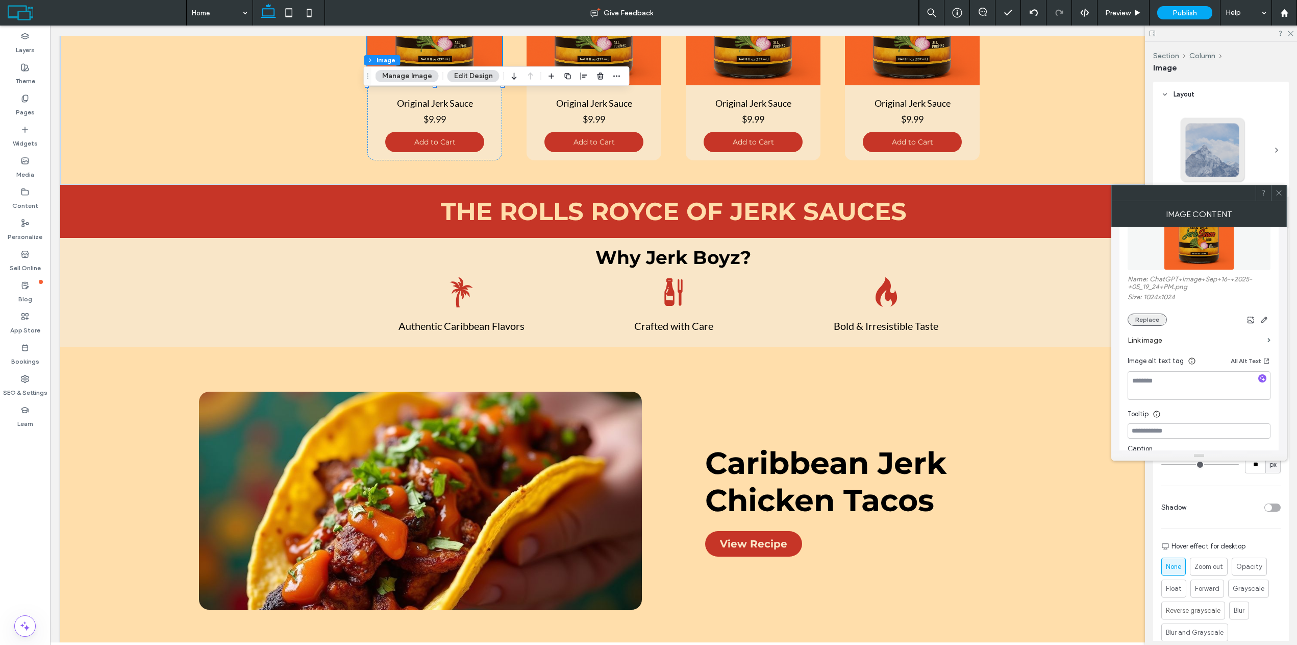
click at [1153, 319] on button "Replace" at bounding box center [1147, 319] width 39 height 12
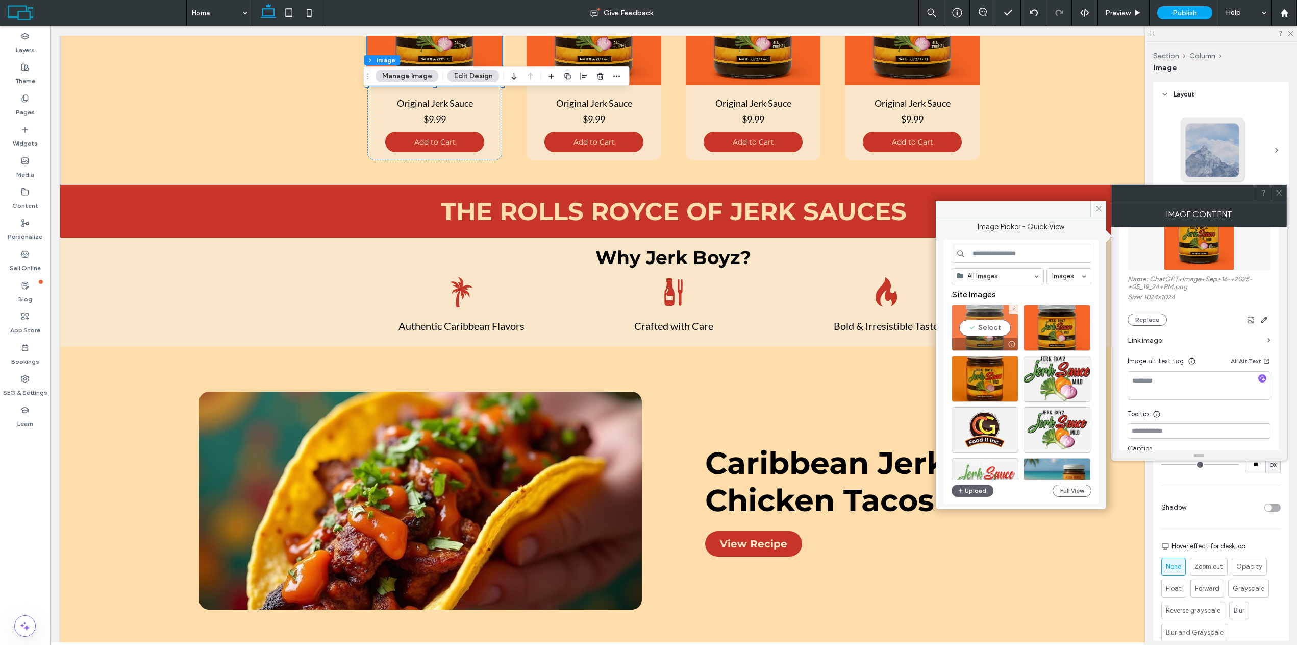
click at [991, 329] on div "Select" at bounding box center [985, 328] width 67 height 46
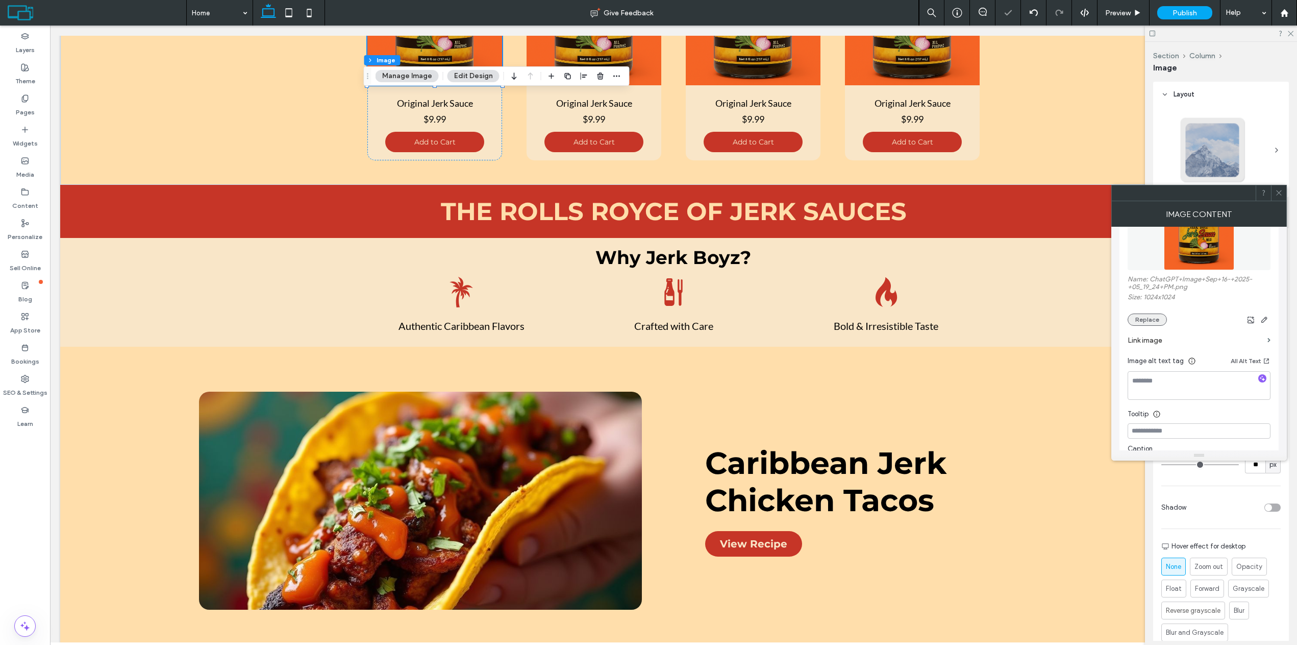
click at [1154, 324] on button "Replace" at bounding box center [1147, 319] width 39 height 12
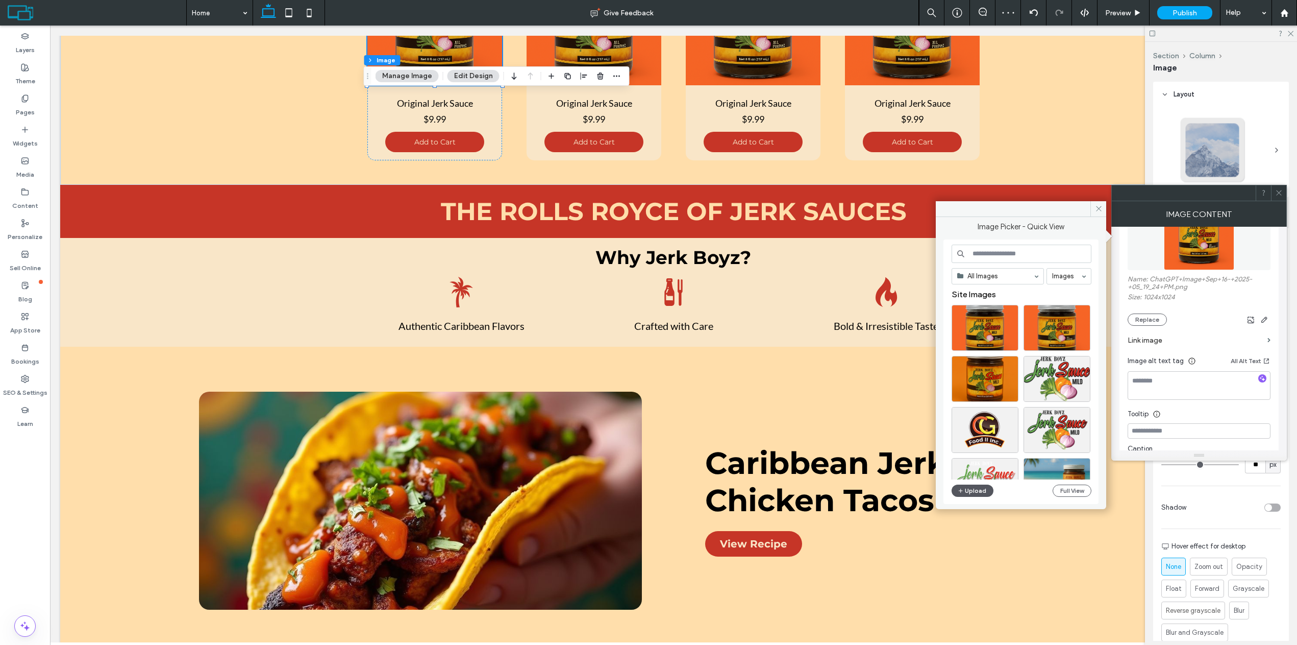
click at [966, 487] on button "Upload" at bounding box center [973, 490] width 42 height 12
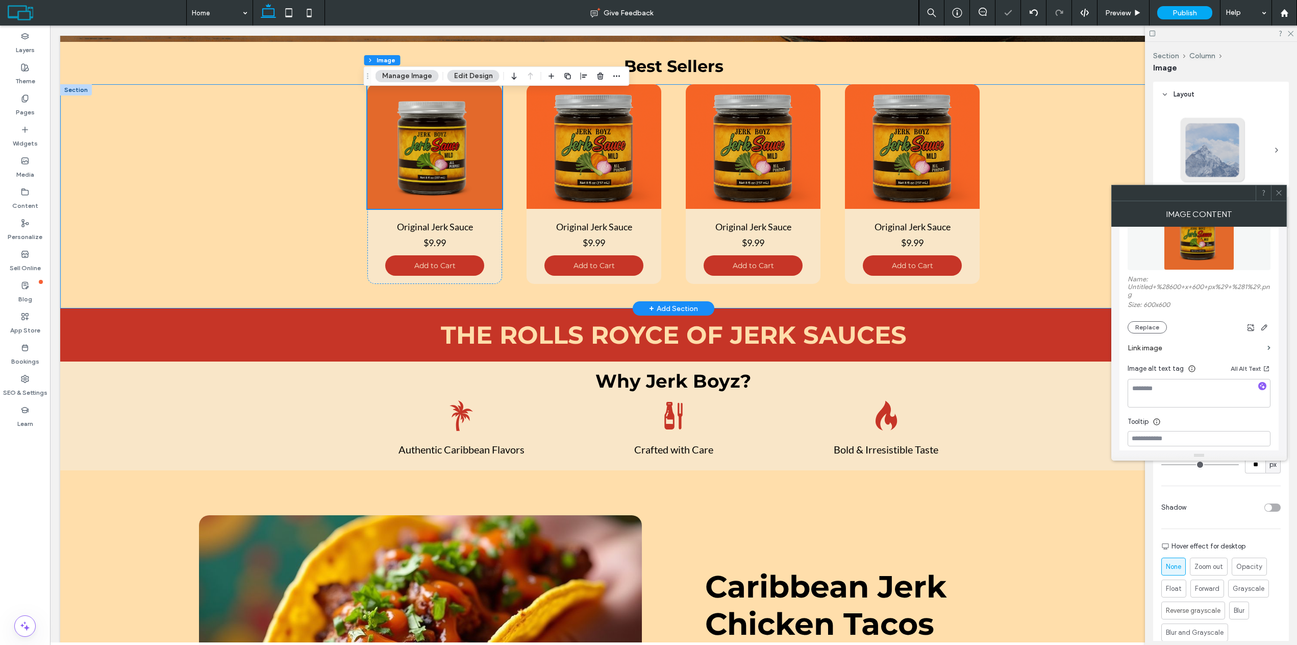
scroll to position [418, 0]
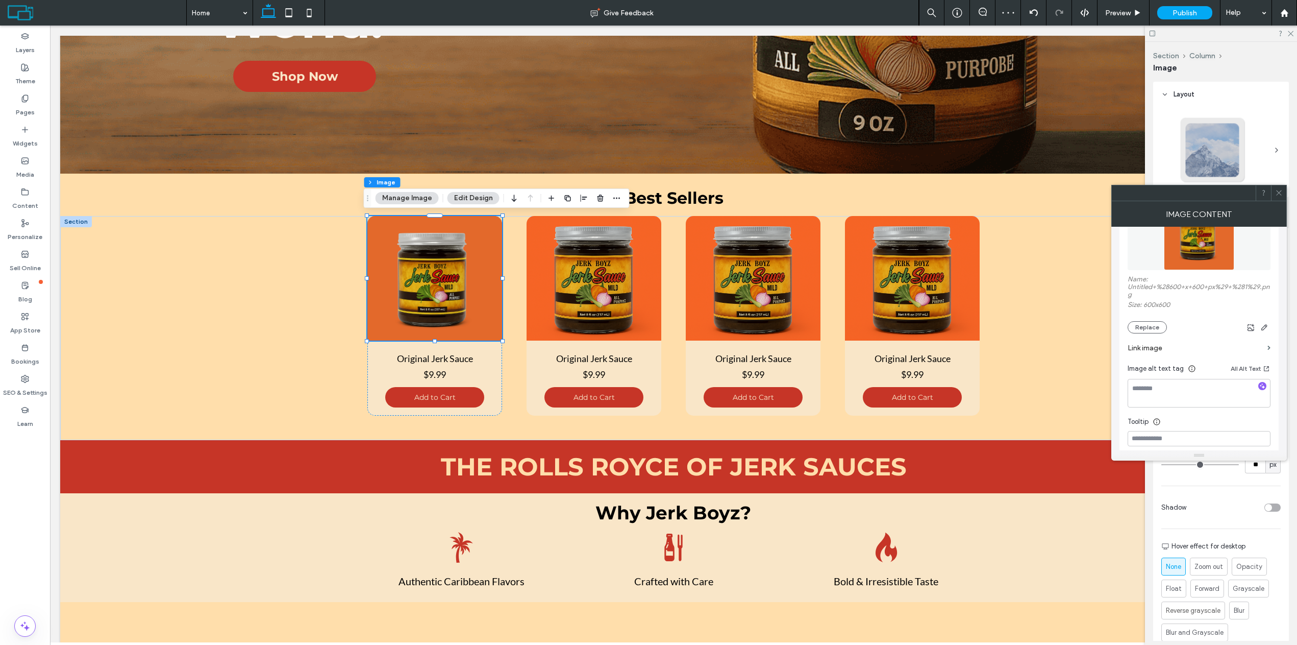
click at [1281, 201] on div "Image Content" at bounding box center [1199, 214] width 176 height 26
click at [1280, 199] on span at bounding box center [1279, 192] width 8 height 15
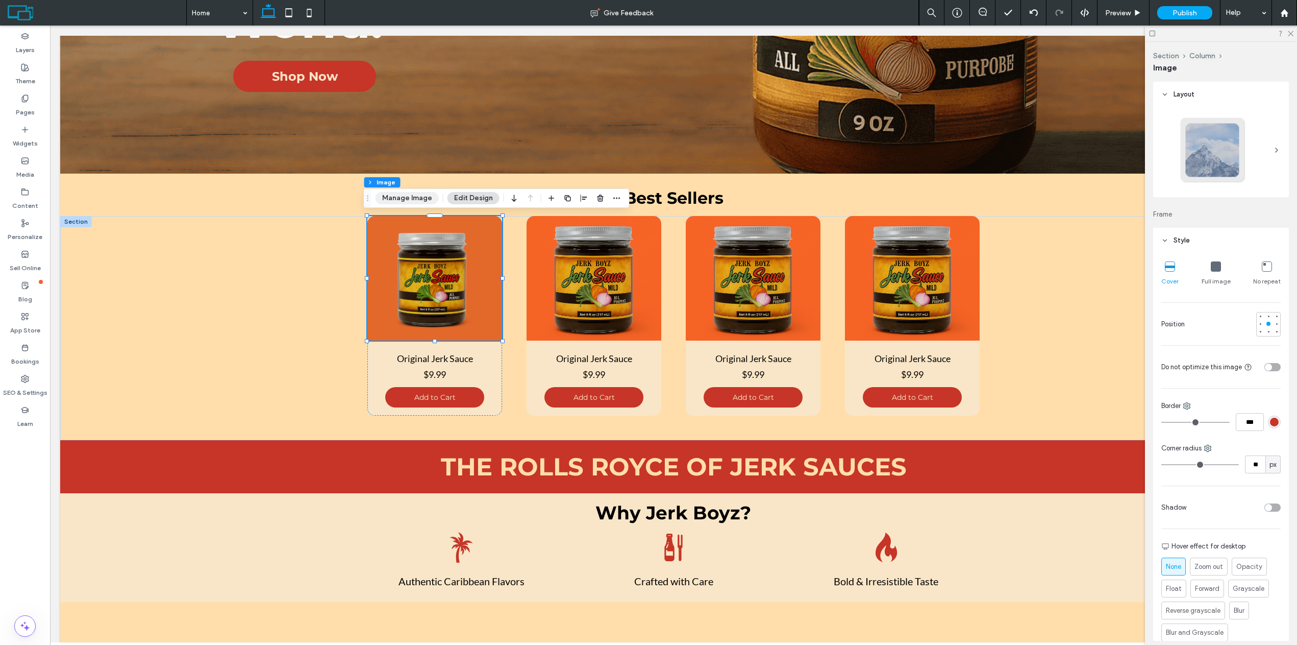
click at [424, 199] on button "Manage Image" at bounding box center [407, 198] width 63 height 12
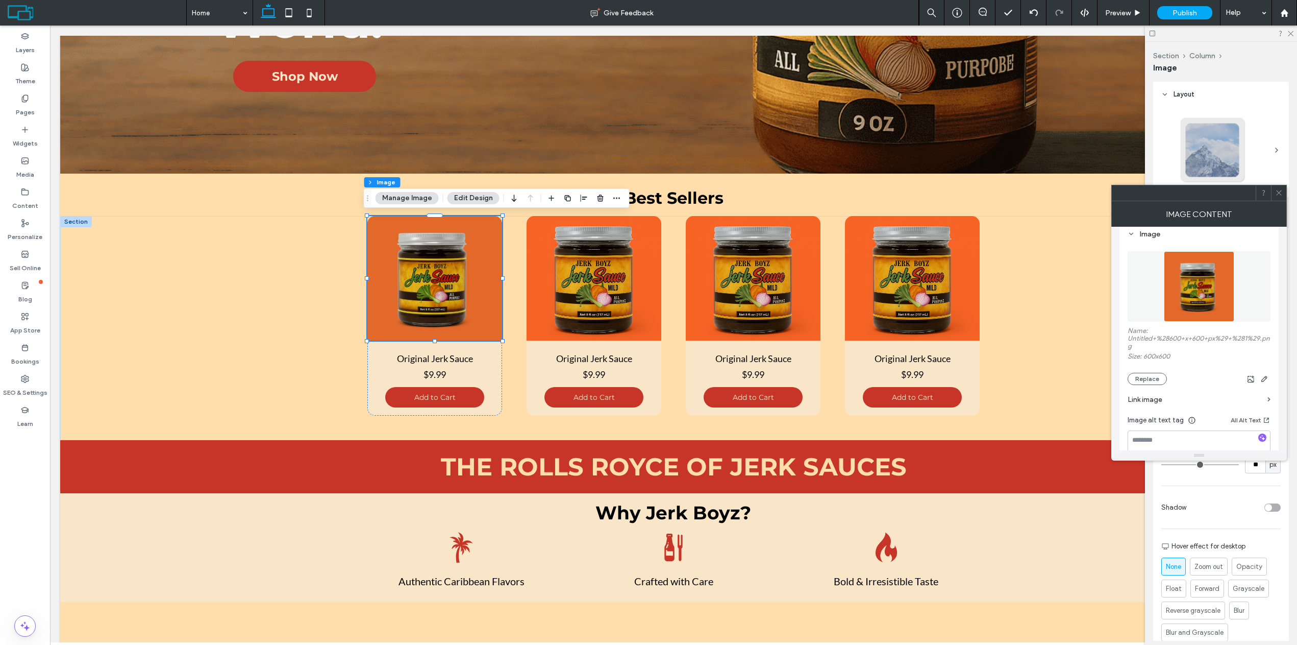
scroll to position [153, 0]
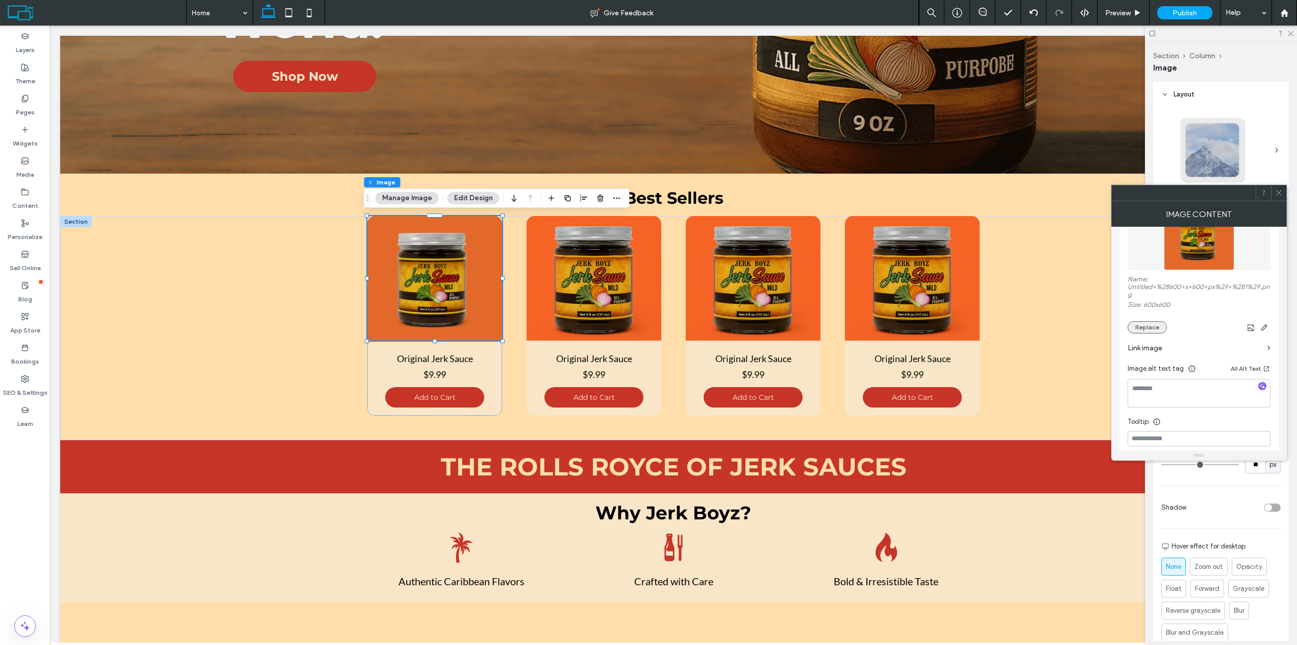
click at [1151, 327] on button "Replace" at bounding box center [1147, 327] width 39 height 12
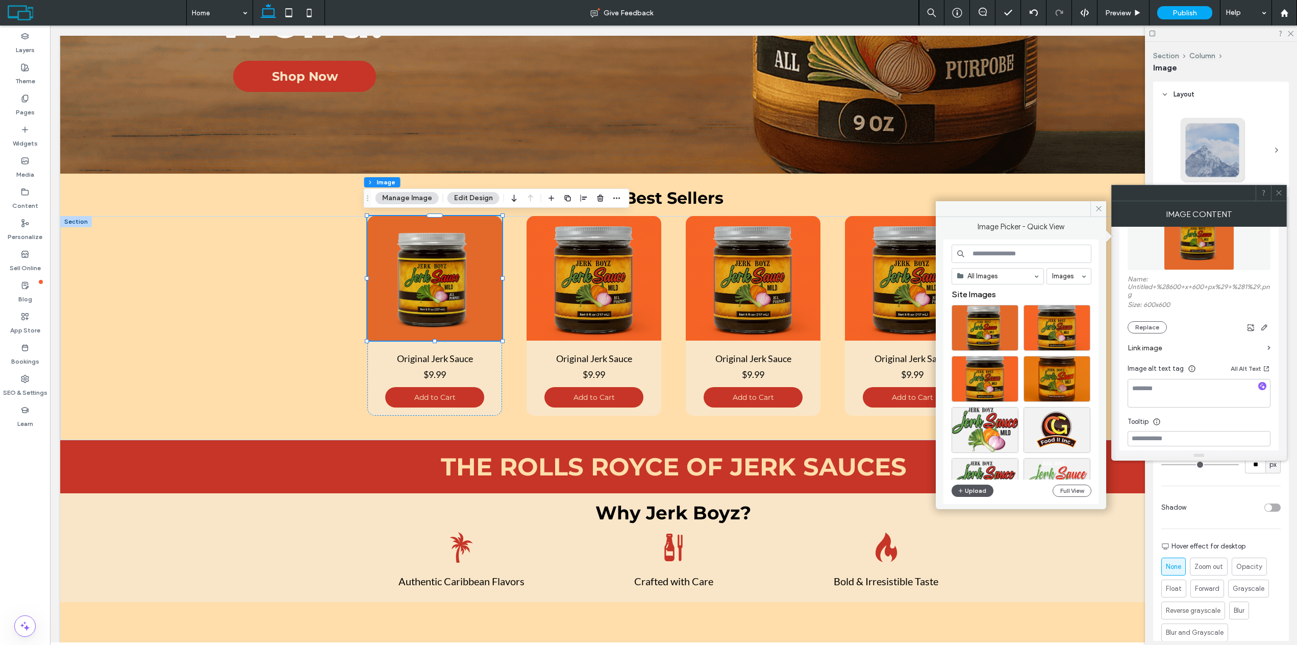
click at [973, 488] on button "Upload" at bounding box center [973, 490] width 42 height 12
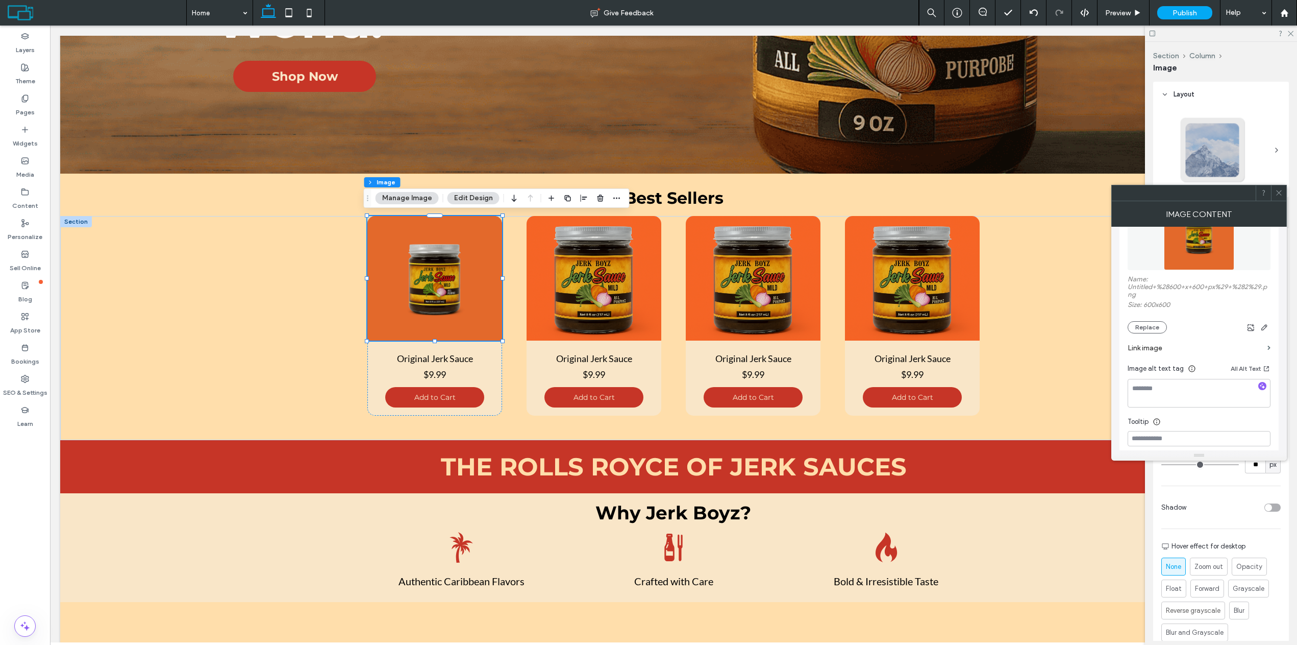
click at [417, 202] on button "Manage Image" at bounding box center [407, 198] width 63 height 12
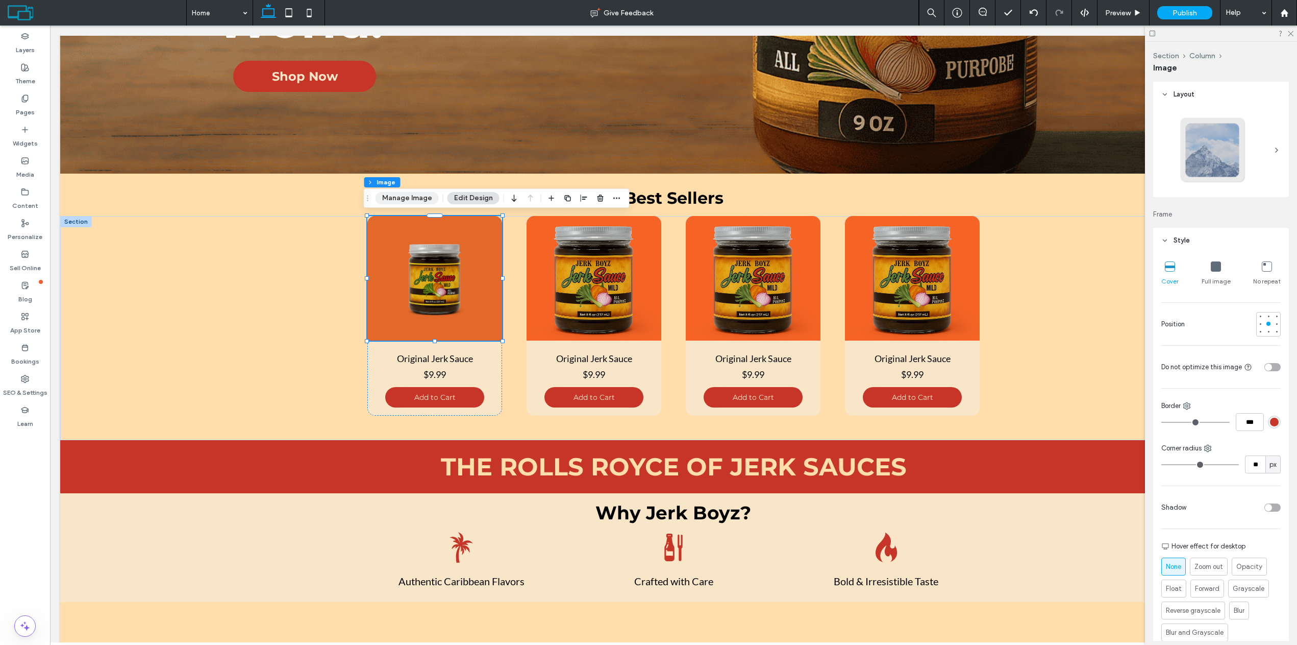
click at [419, 198] on button "Manage Image" at bounding box center [407, 198] width 63 height 12
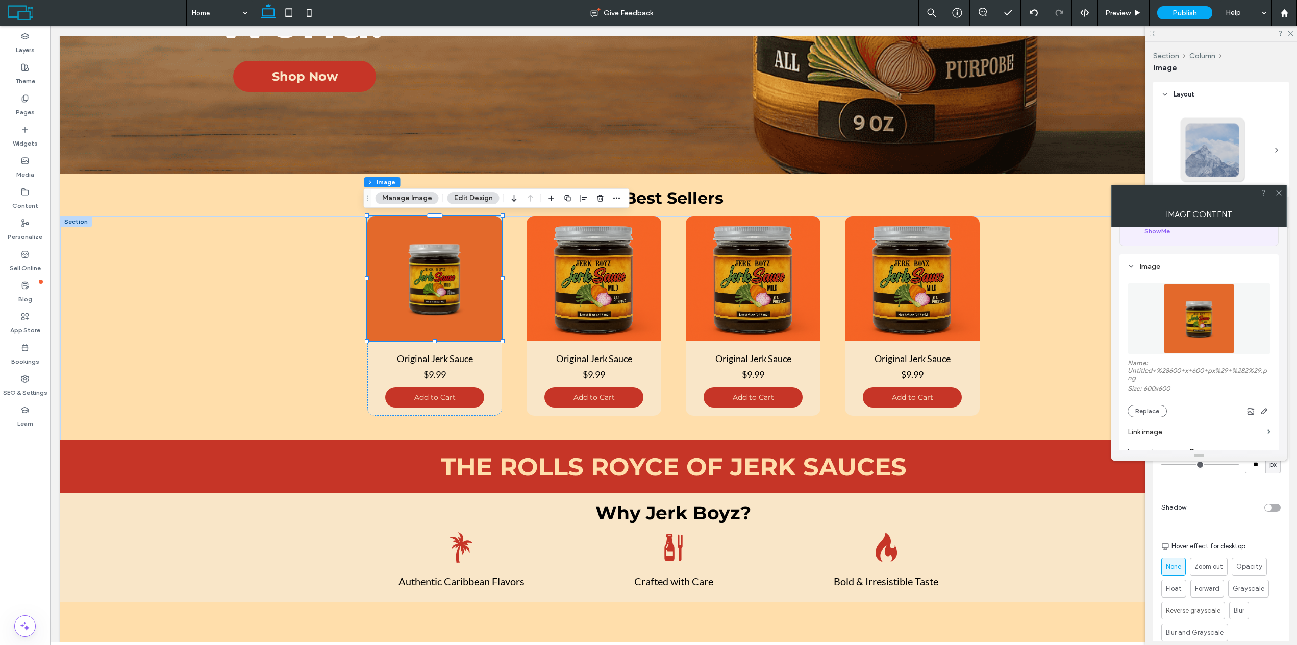
scroll to position [102, 0]
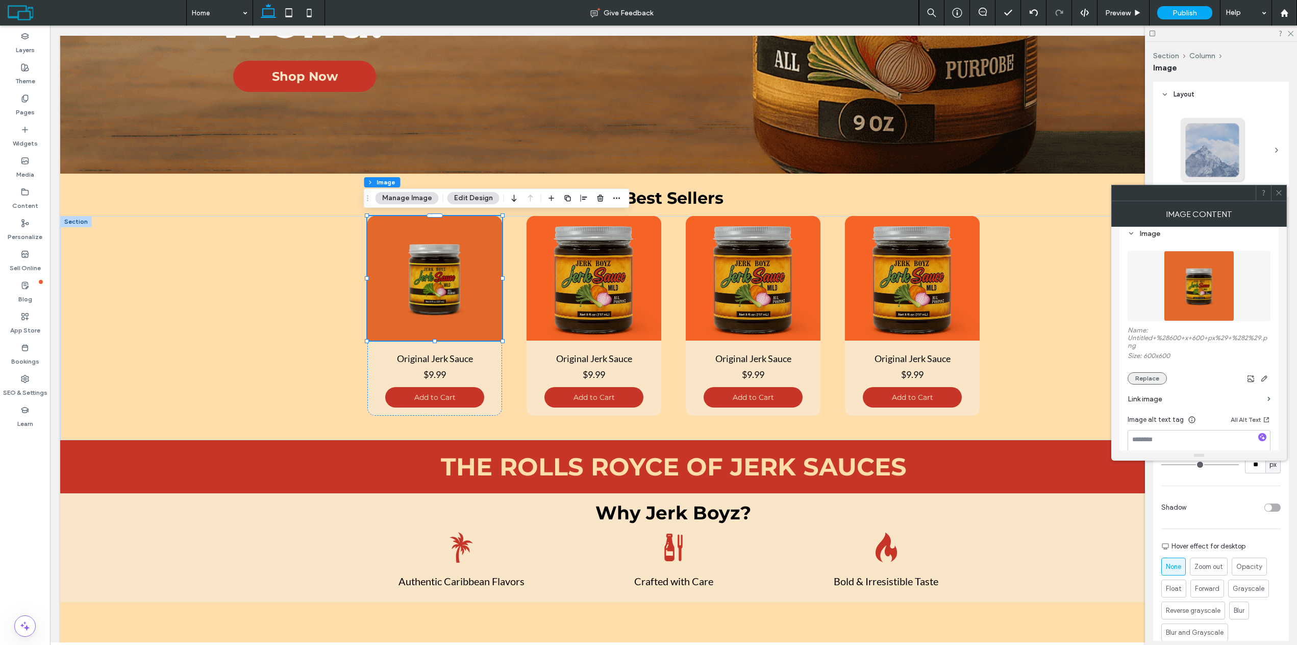
click at [1149, 379] on button "Replace" at bounding box center [1147, 378] width 39 height 12
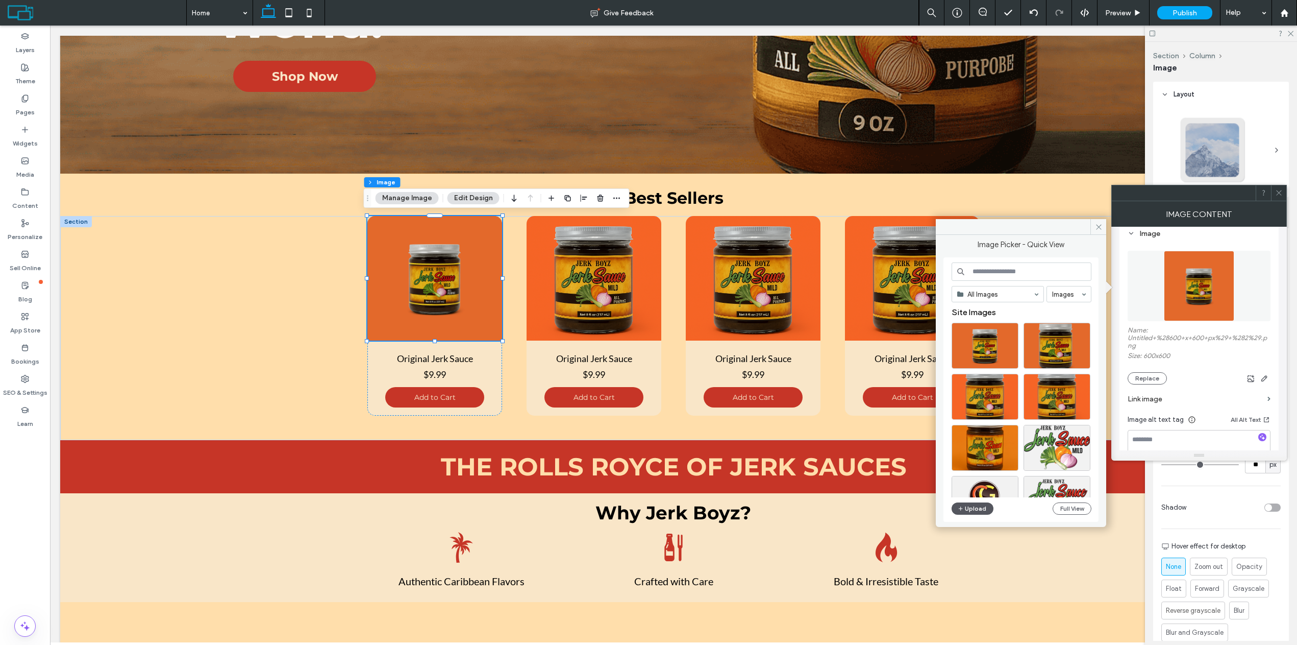
click at [980, 510] on button "Upload" at bounding box center [973, 508] width 42 height 12
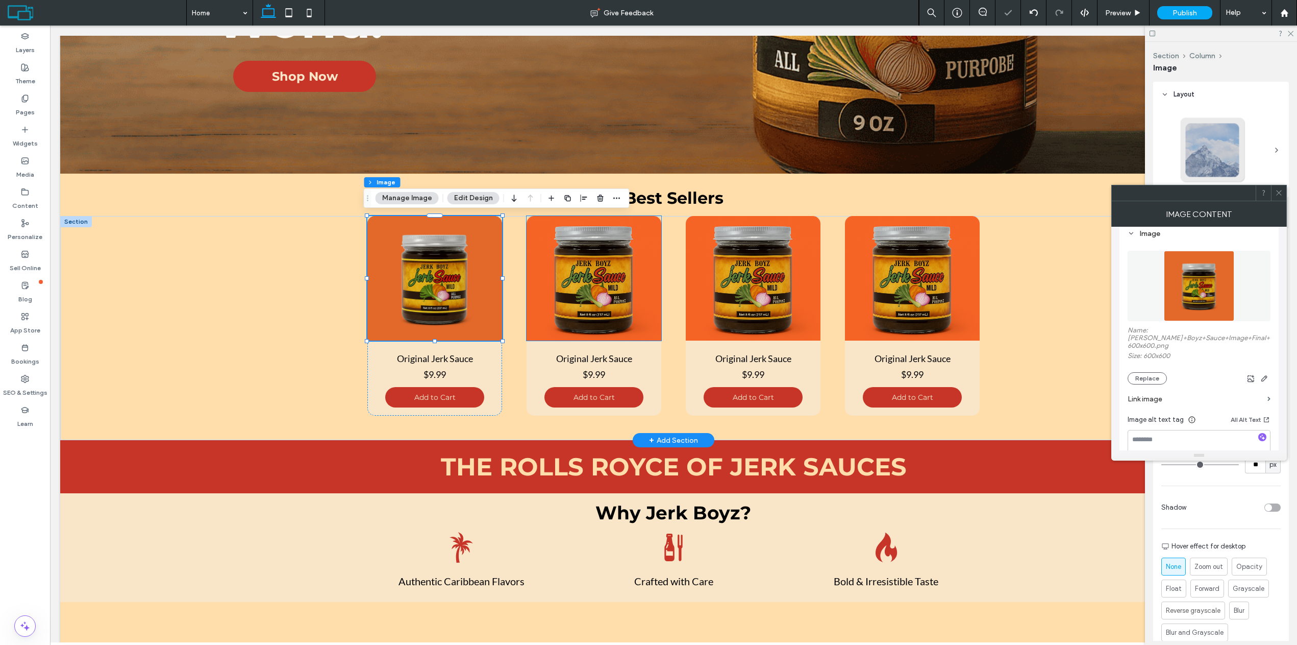
click at [583, 278] on img at bounding box center [594, 278] width 135 height 125
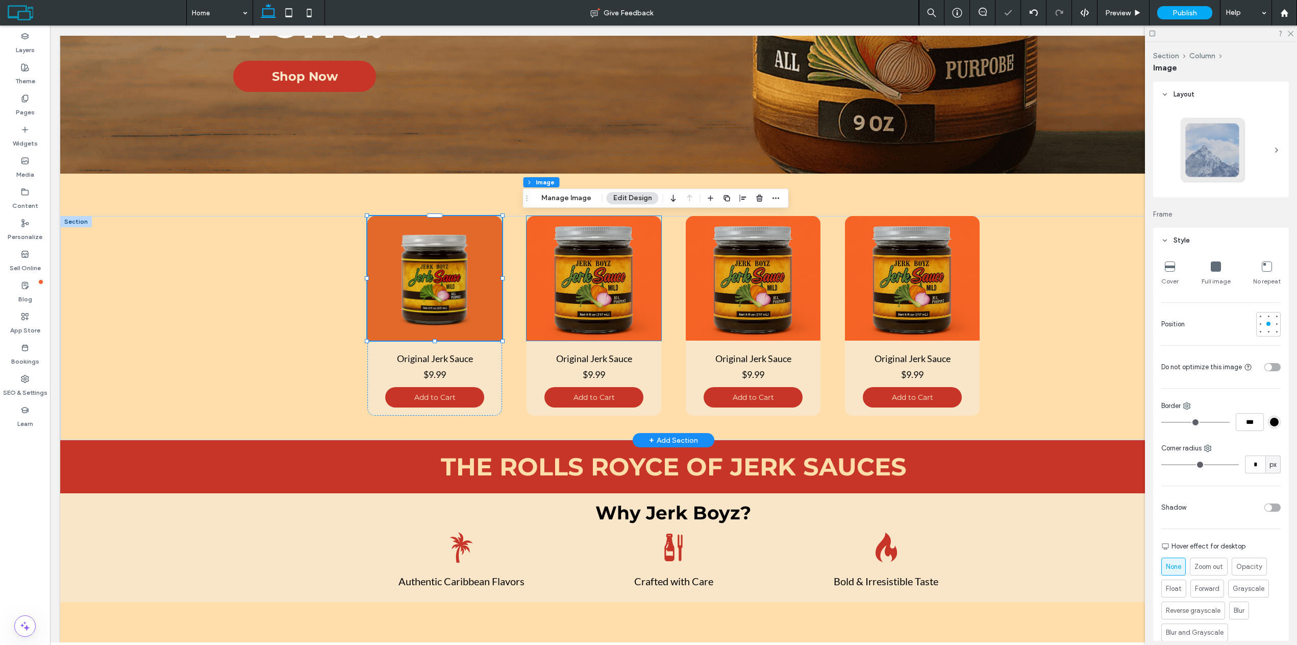
type input "**"
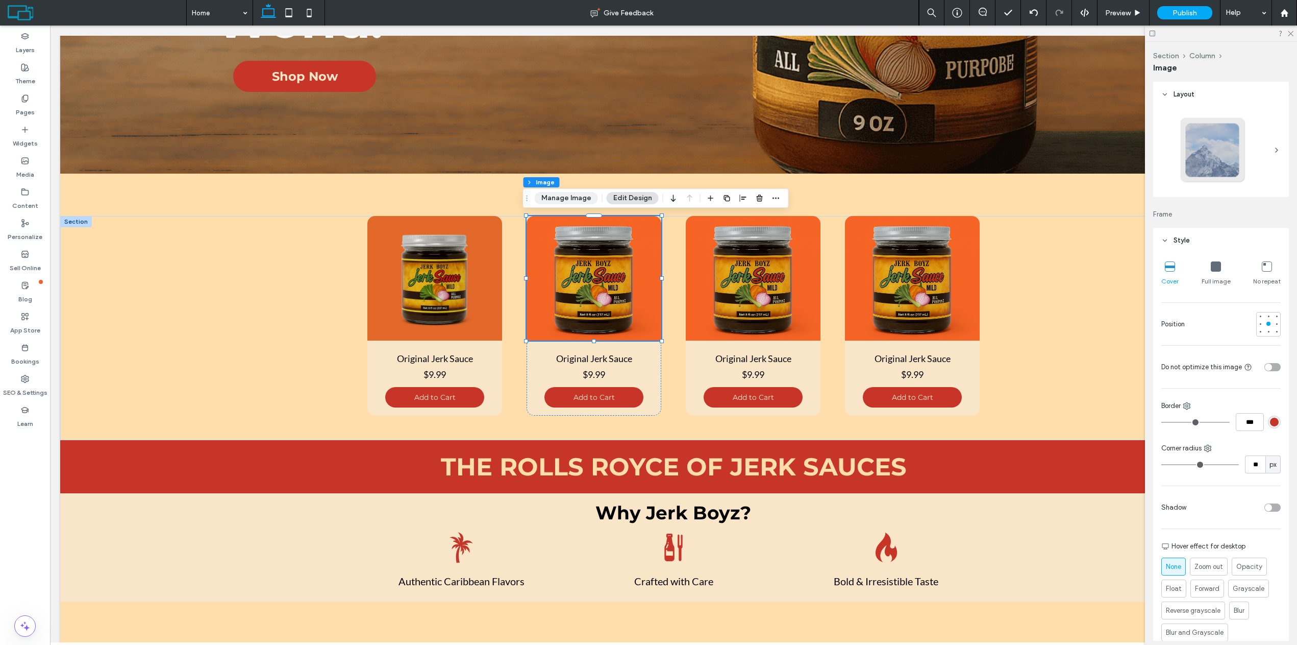
click at [568, 200] on button "Manage Image" at bounding box center [566, 198] width 63 height 12
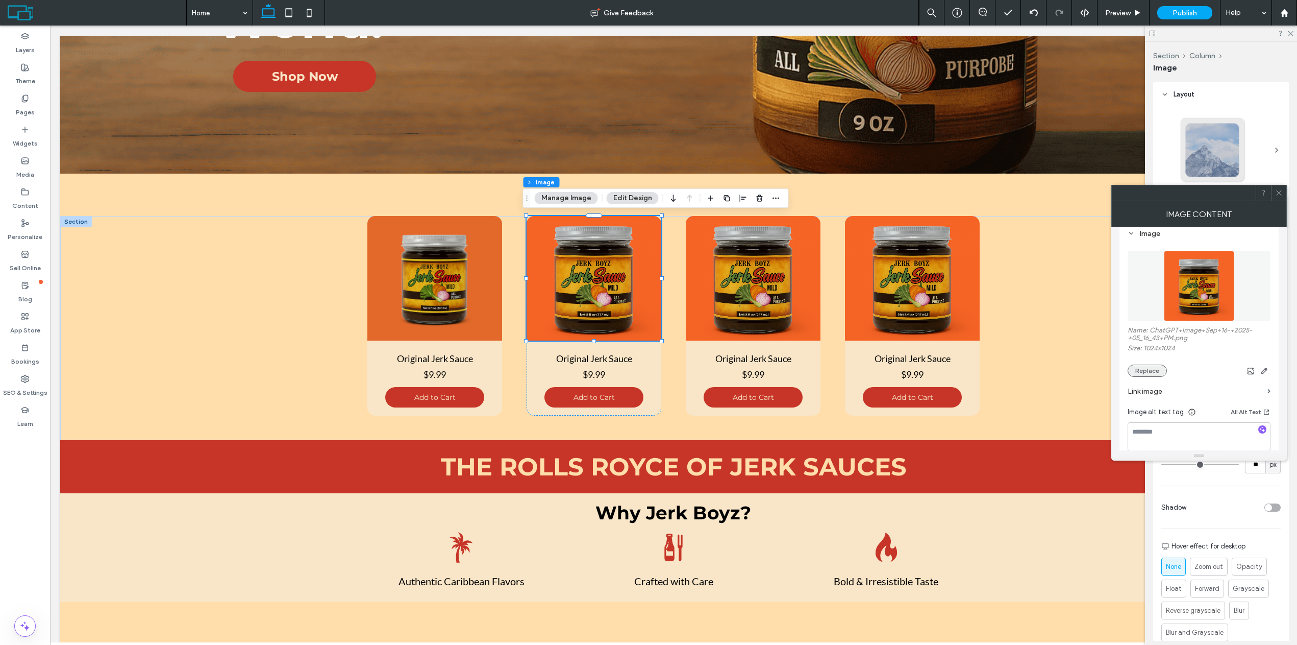
click at [1154, 369] on button "Replace" at bounding box center [1147, 370] width 39 height 12
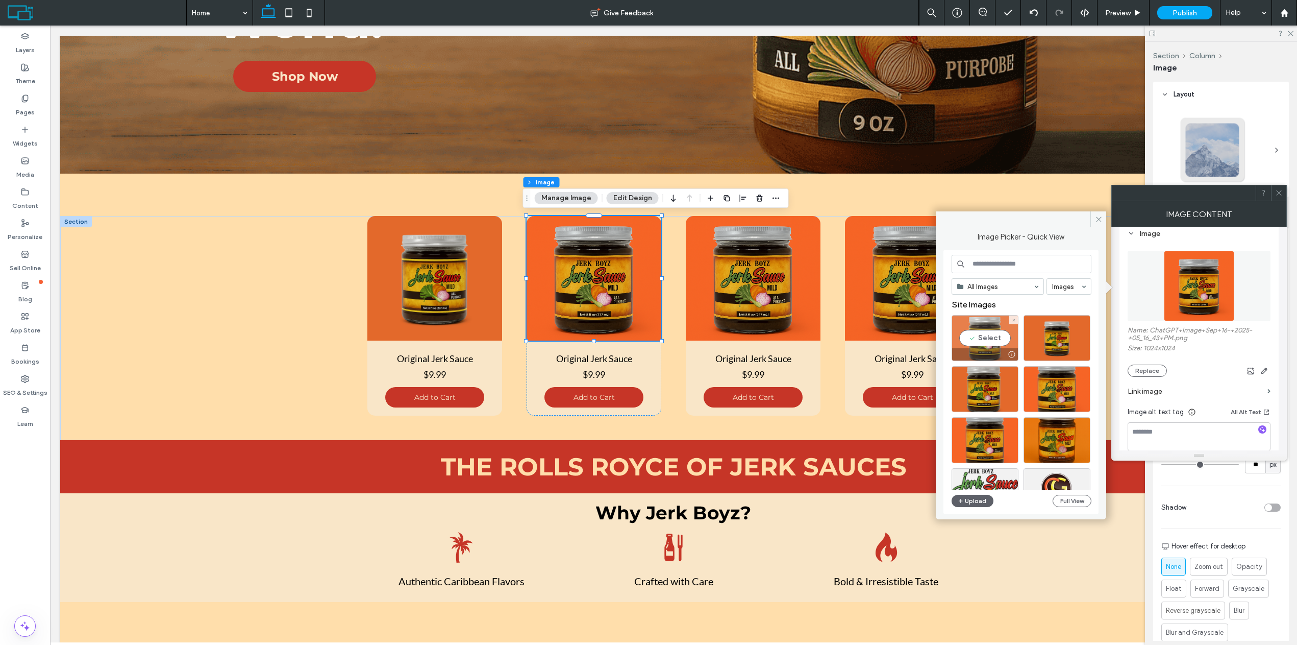
click at [994, 340] on div "Select" at bounding box center [985, 338] width 67 height 46
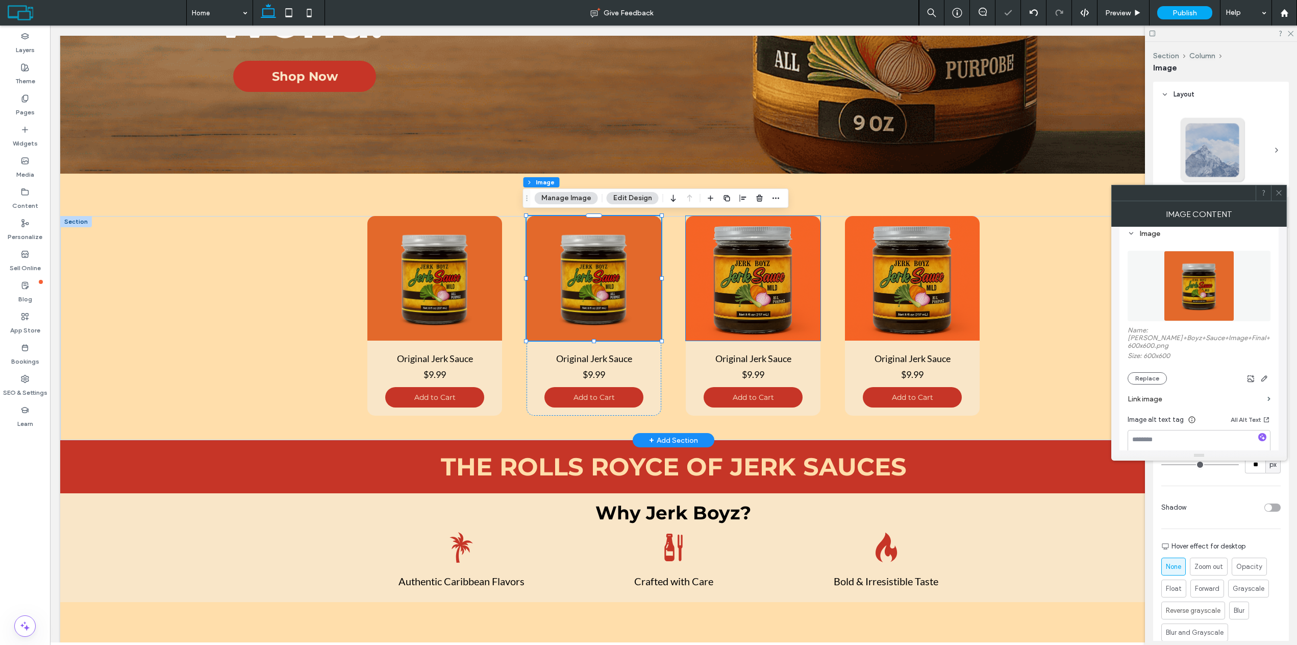
click at [713, 303] on img at bounding box center [753, 278] width 135 height 125
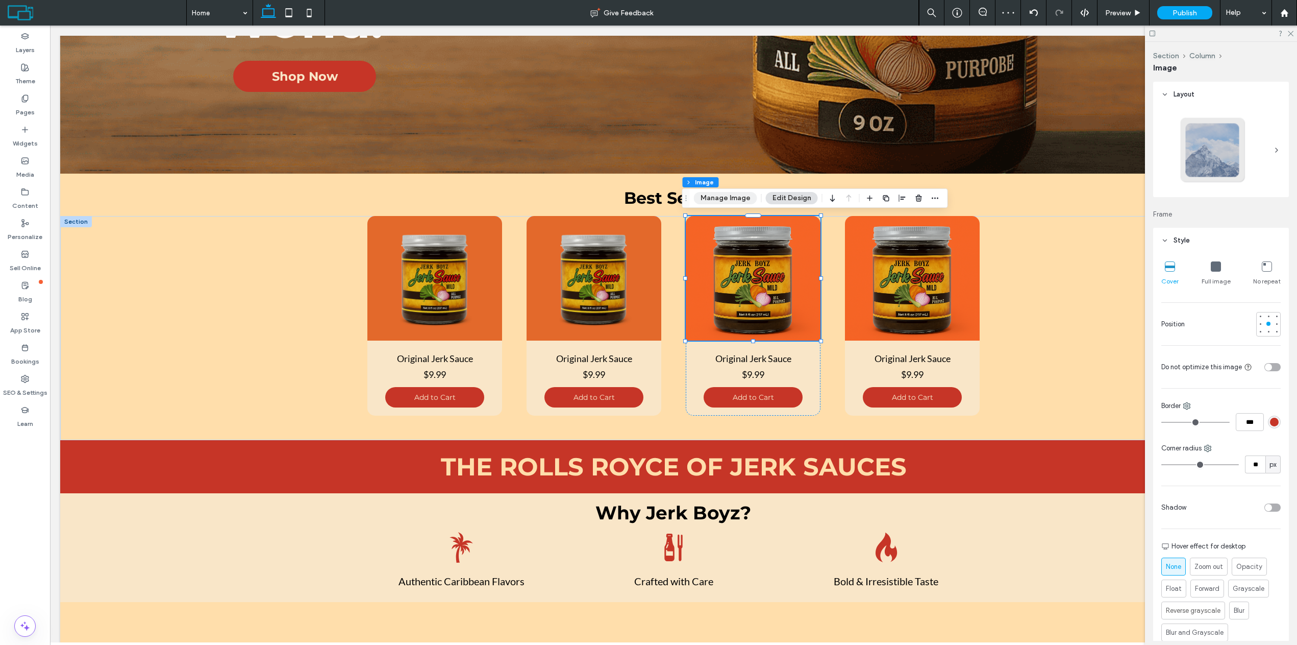
drag, startPoint x: 739, startPoint y: 199, endPoint x: 760, endPoint y: 199, distance: 20.4
click at [739, 199] on button "Manage Image" at bounding box center [725, 198] width 63 height 12
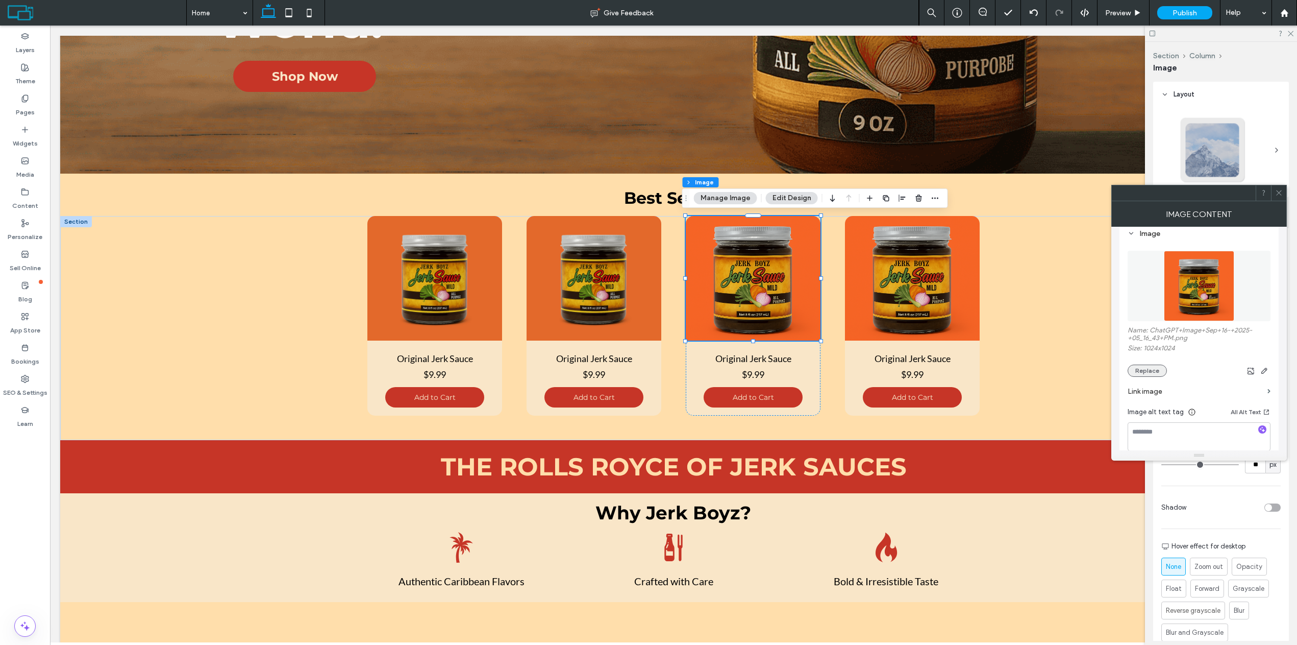
click at [1156, 372] on button "Replace" at bounding box center [1147, 370] width 39 height 12
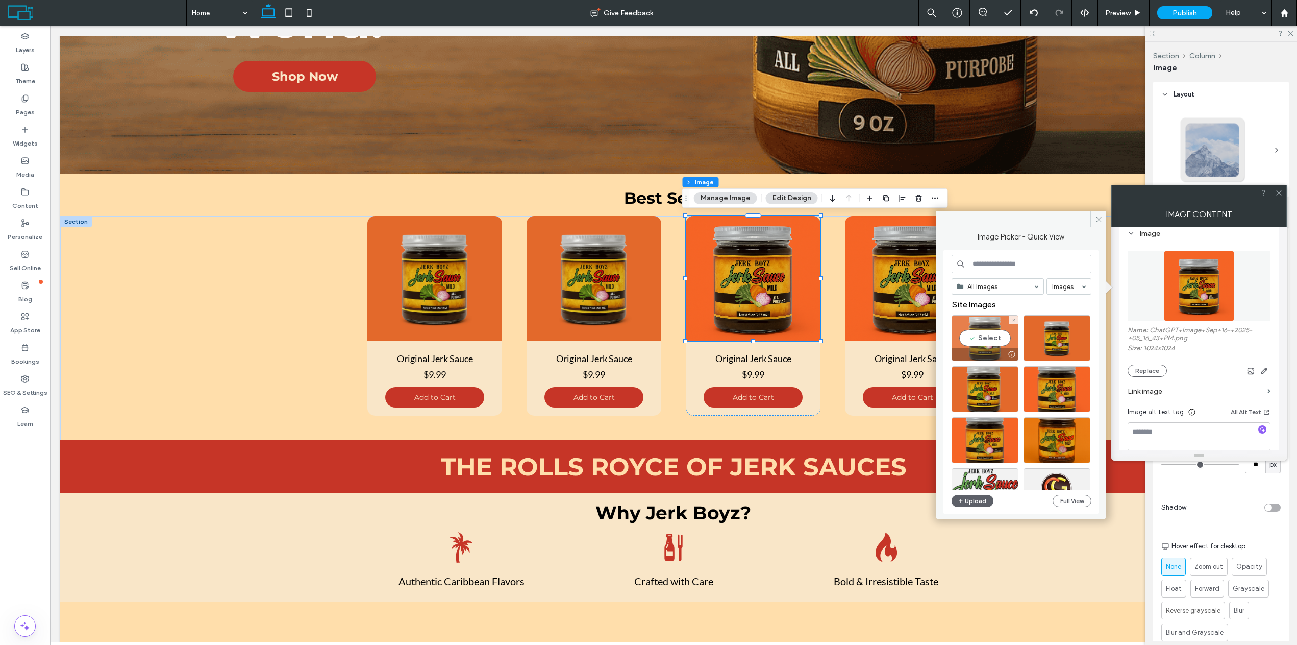
drag, startPoint x: 994, startPoint y: 336, endPoint x: 962, endPoint y: 308, distance: 42.0
click at [994, 336] on div "Select" at bounding box center [985, 338] width 67 height 46
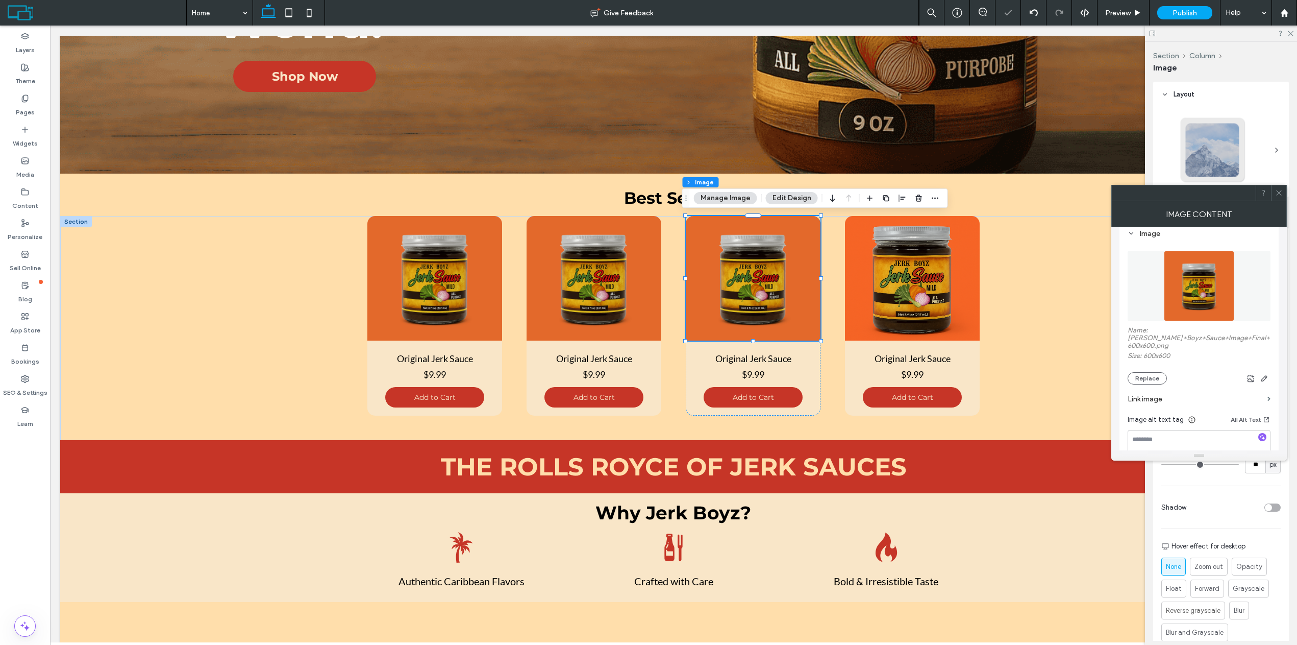
click at [1281, 193] on icon at bounding box center [1279, 193] width 8 height 8
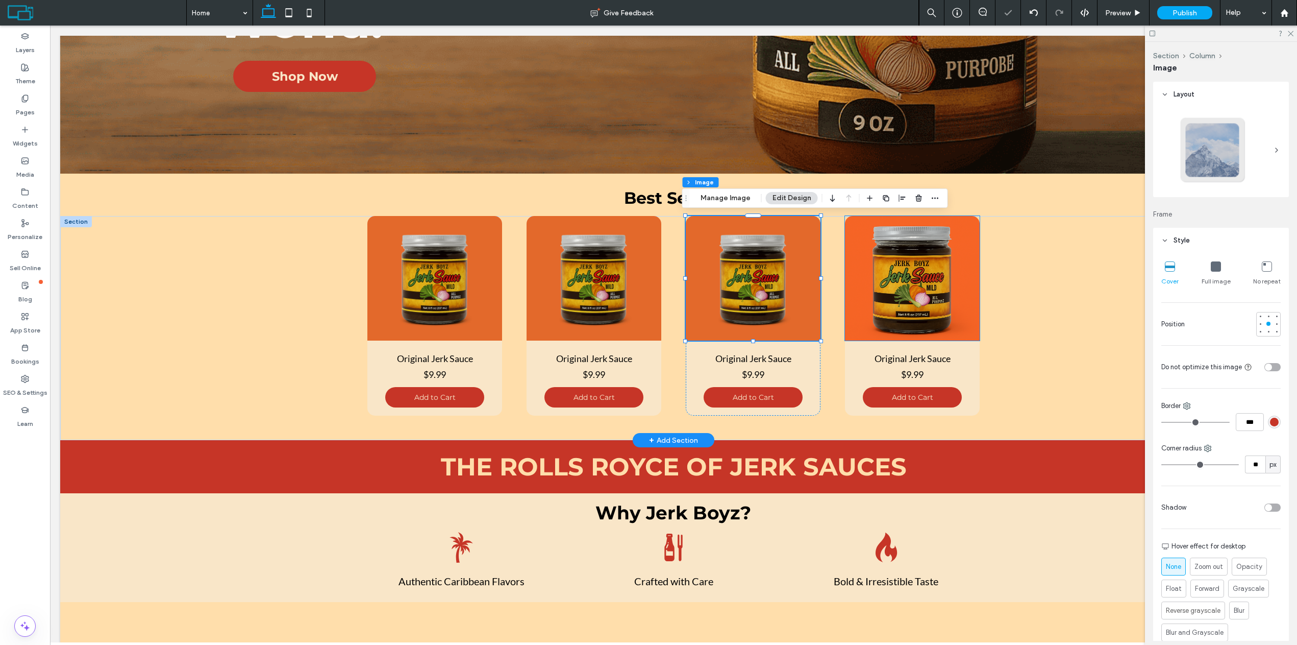
click at [946, 277] on img at bounding box center [912, 278] width 135 height 125
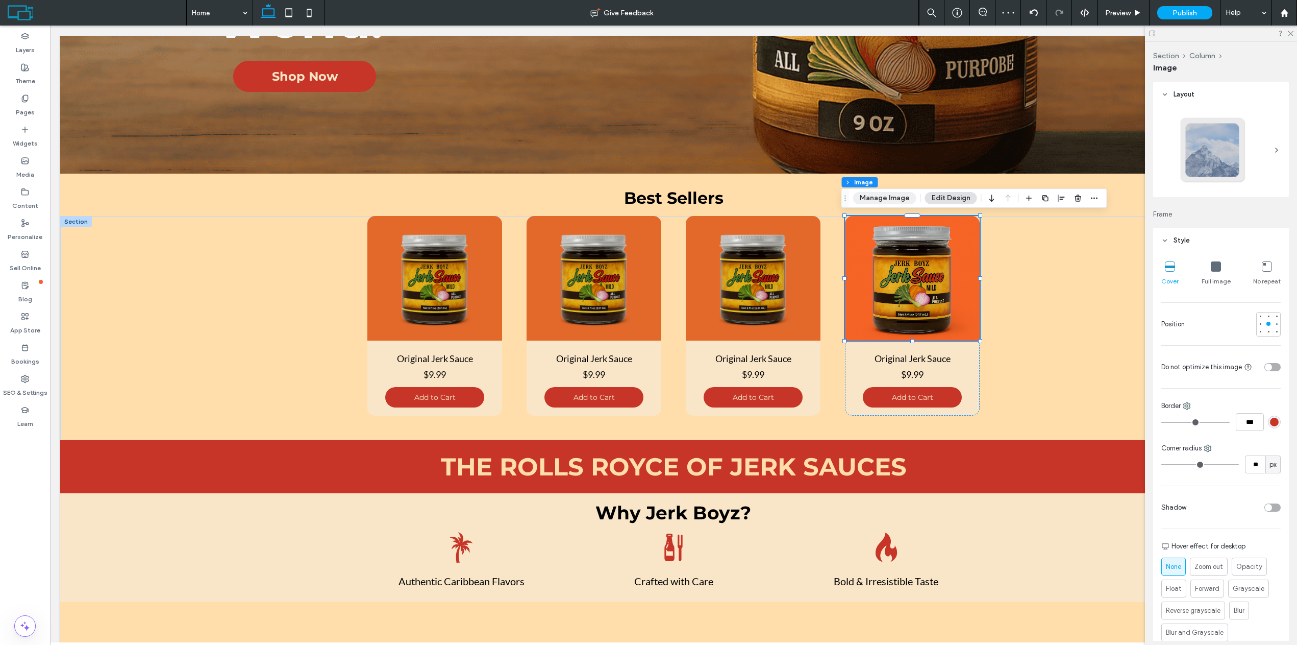
click at [910, 202] on button "Manage Image" at bounding box center [884, 198] width 63 height 12
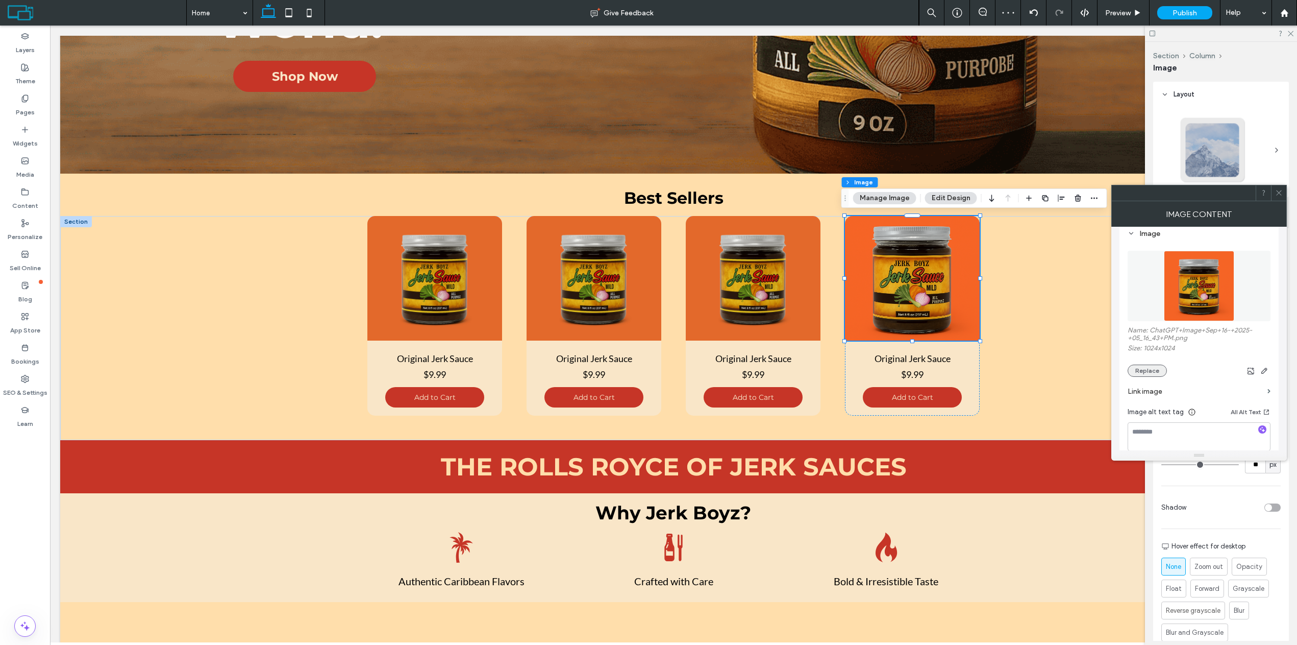
click at [1155, 370] on button "Replace" at bounding box center [1147, 370] width 39 height 12
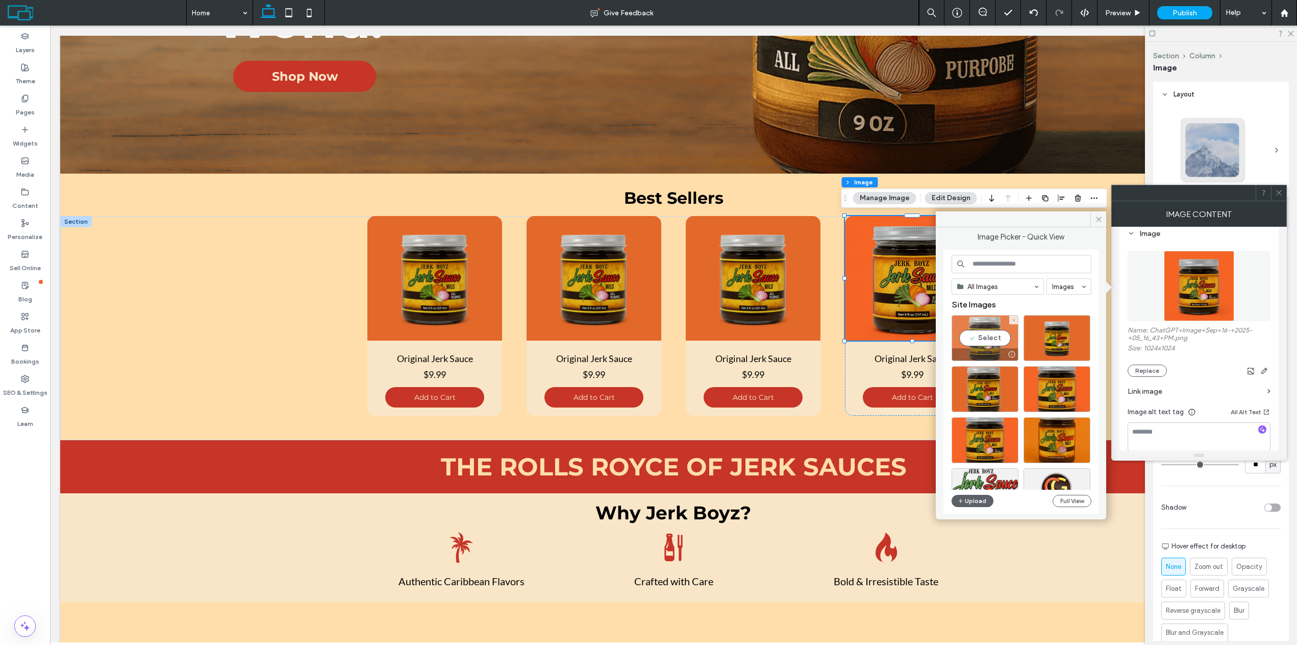
click at [984, 331] on div "Select" at bounding box center [985, 338] width 67 height 46
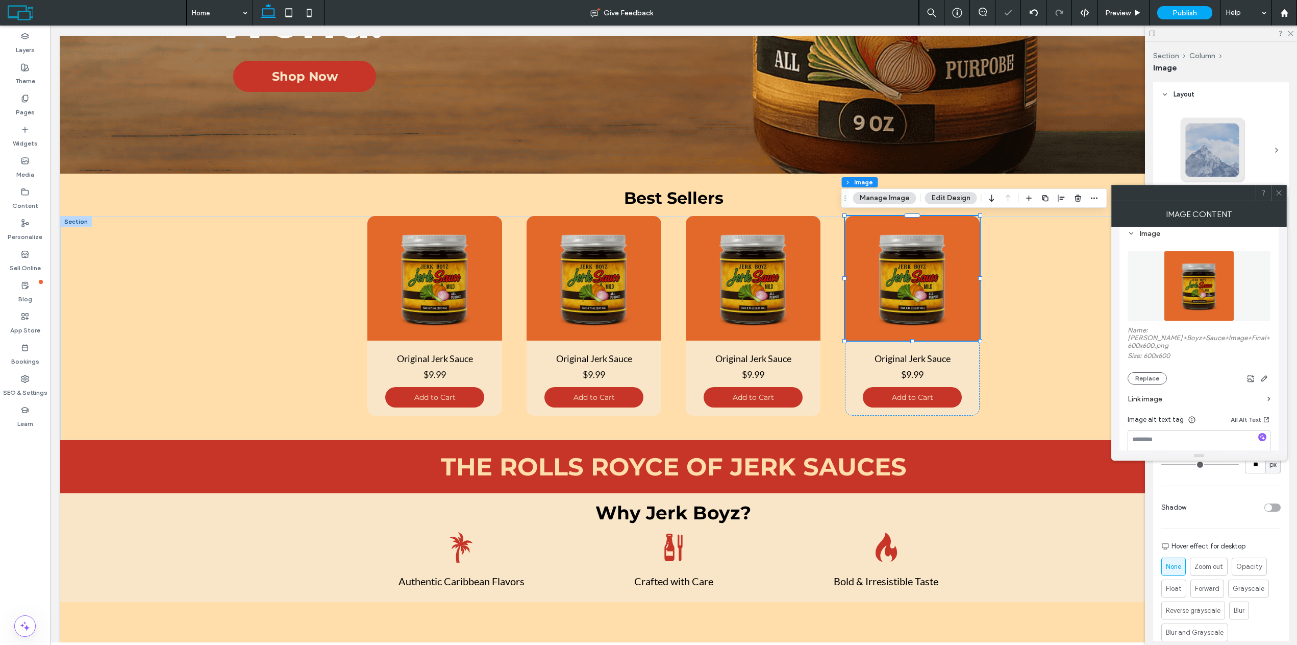
click at [1278, 191] on icon at bounding box center [1279, 193] width 8 height 8
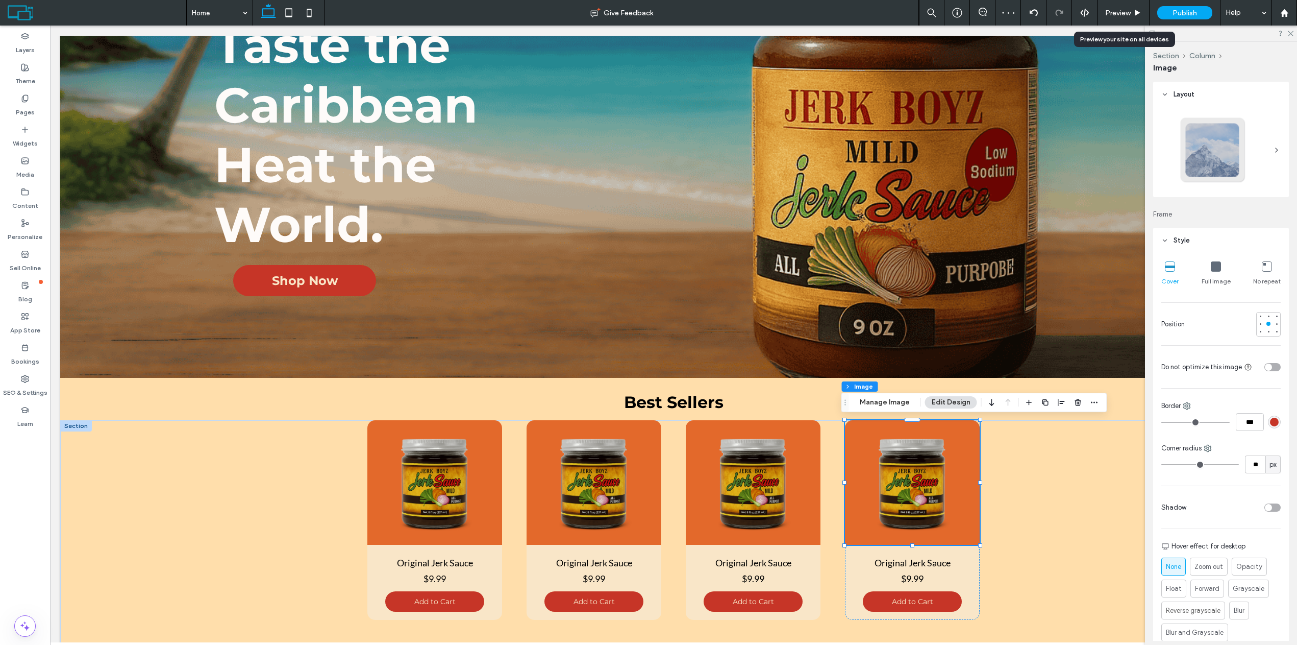
drag, startPoint x: 1134, startPoint y: 12, endPoint x: 1081, endPoint y: 7, distance: 52.8
click at [1134, 12] on icon at bounding box center [1138, 13] width 8 height 8
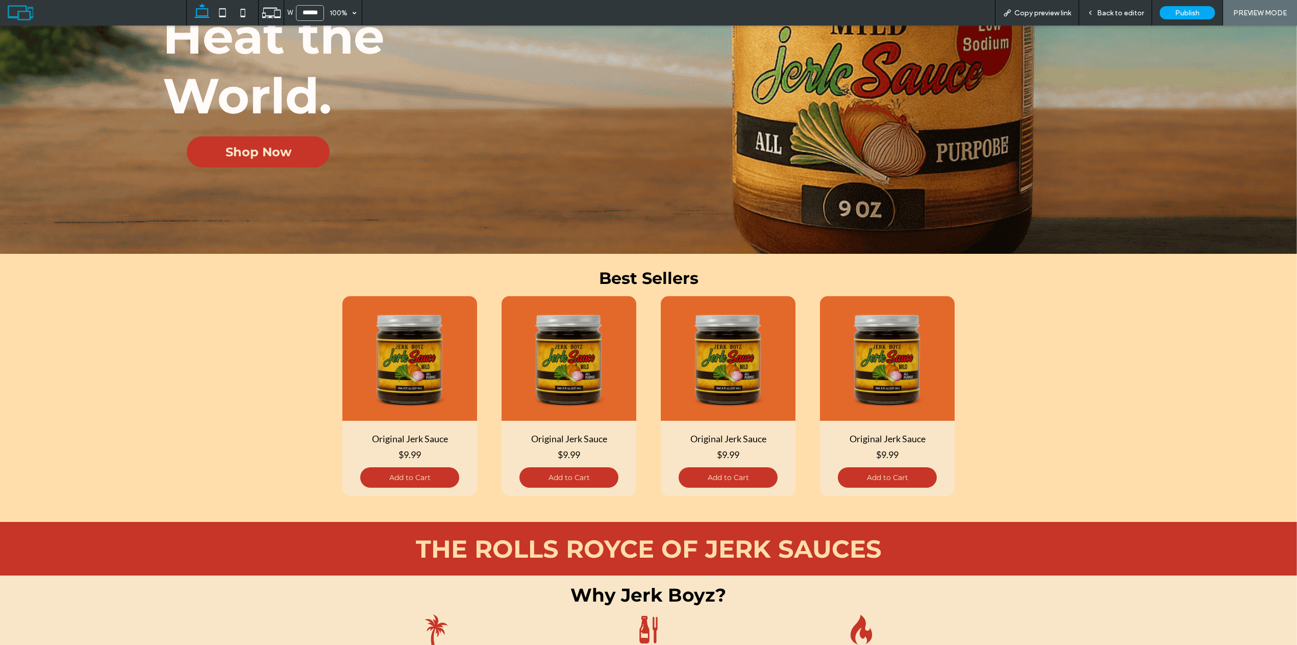
scroll to position [459, 0]
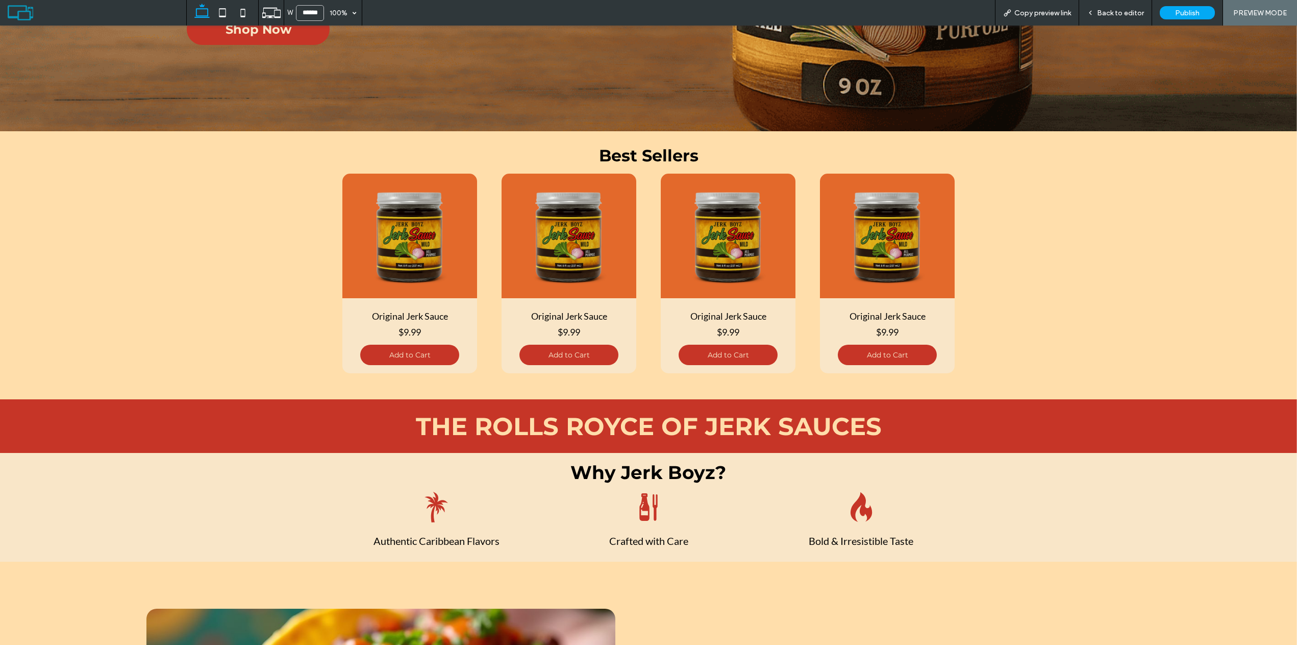
click at [1121, 13] on span "Back to editor" at bounding box center [1120, 13] width 47 height 9
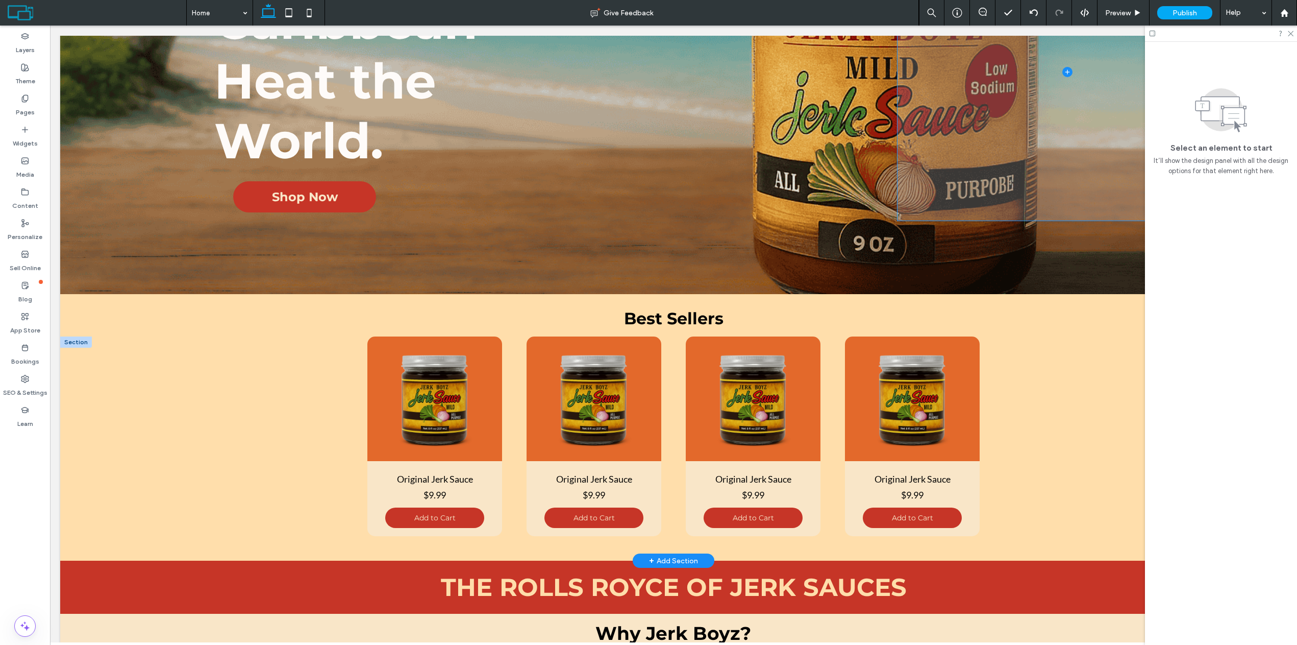
scroll to position [265, 0]
